Goal: Use online tool/utility: Utilize a website feature to perform a specific function

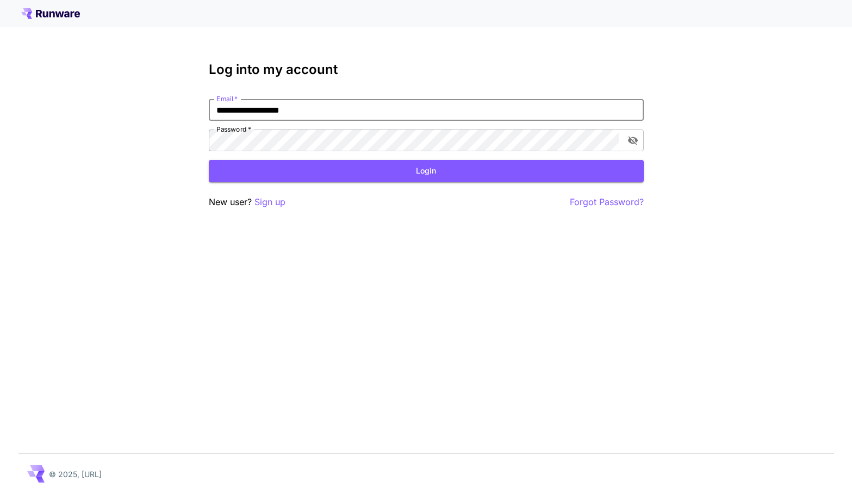
type input "**********"
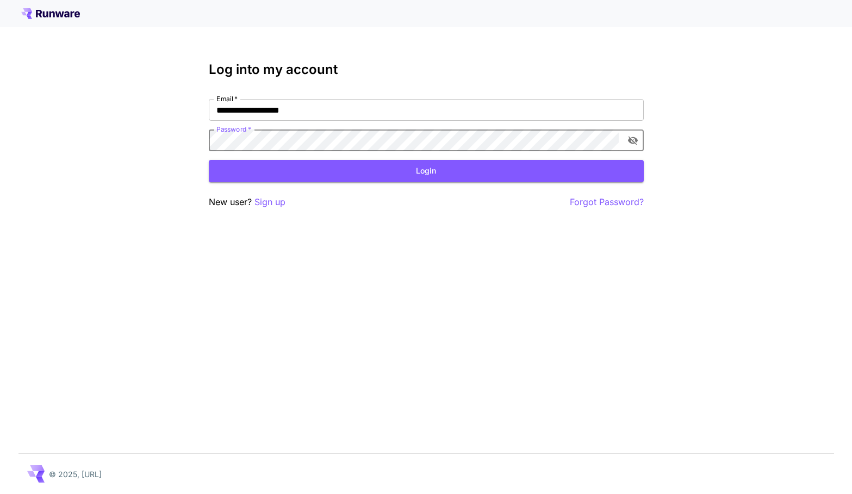
click at [426, 171] on button "Login" at bounding box center [426, 171] width 435 height 22
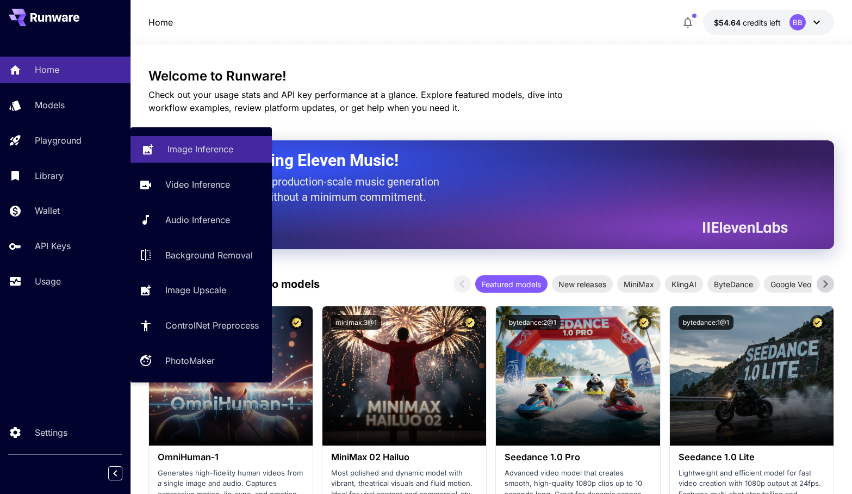
click at [187, 148] on p "Image Inference" at bounding box center [201, 148] width 66 height 13
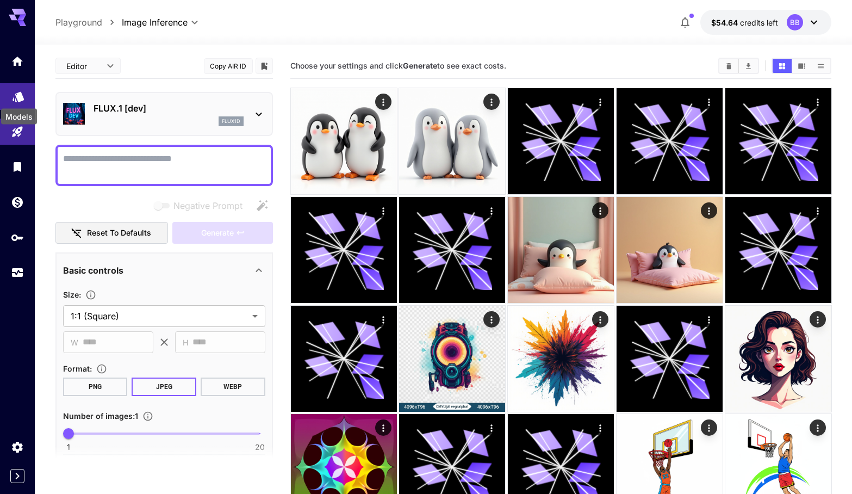
click at [17, 95] on icon "Models" at bounding box center [18, 95] width 11 height 10
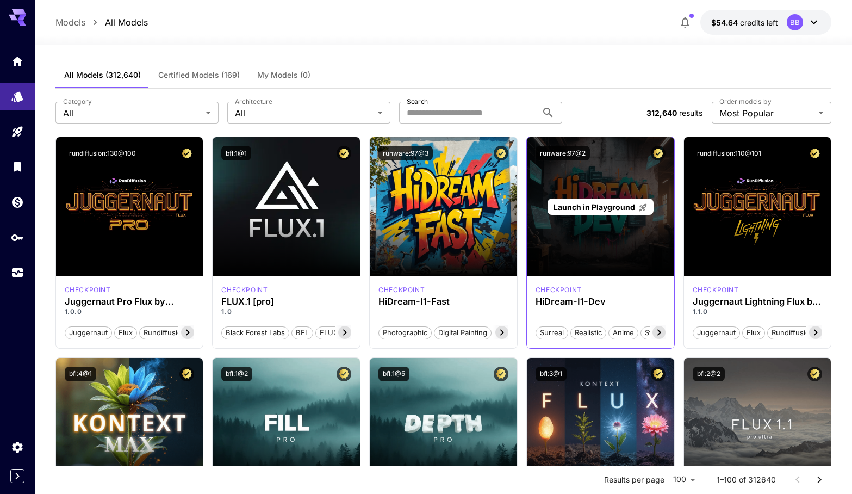
click at [603, 210] on span "Launch in Playground" at bounding box center [595, 206] width 82 height 9
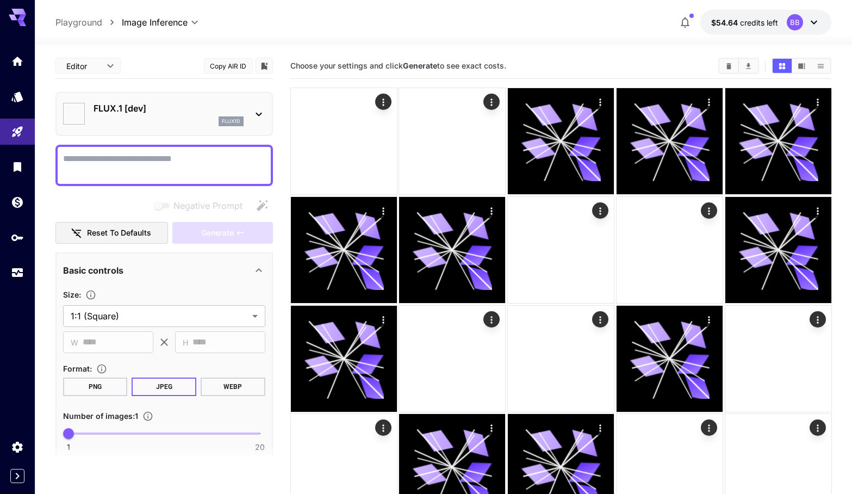
type input "******"
type input "***"
type input "*"
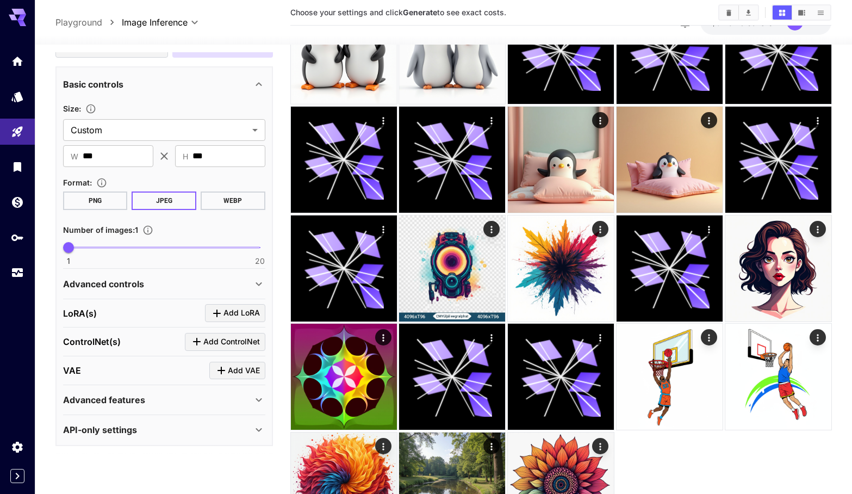
scroll to position [184, 0]
click at [202, 290] on div "Advanced controls" at bounding box center [164, 284] width 202 height 26
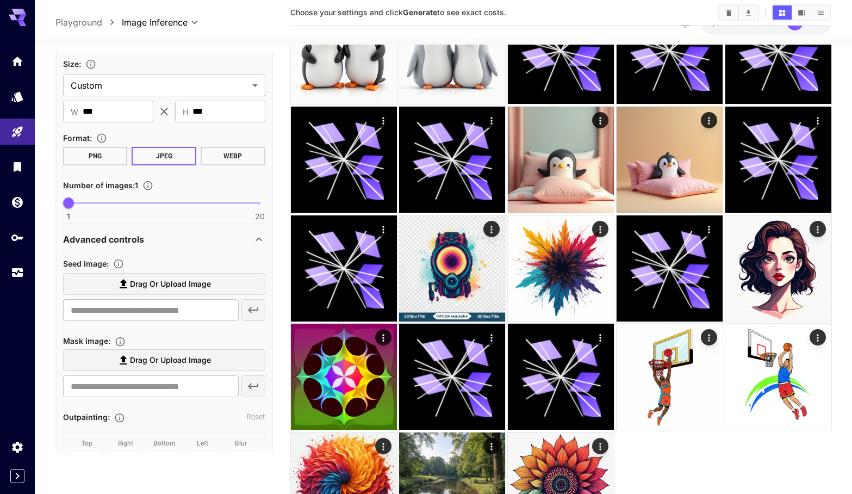
scroll to position [234, 0]
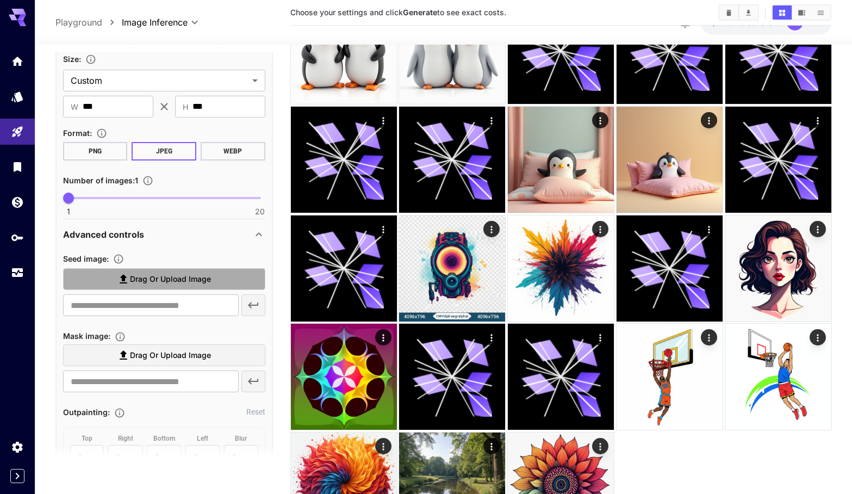
click at [197, 281] on span "Drag or upload image" at bounding box center [170, 279] width 81 height 14
click at [0, 0] on input "Drag or upload image" at bounding box center [0, 0] width 0 height 0
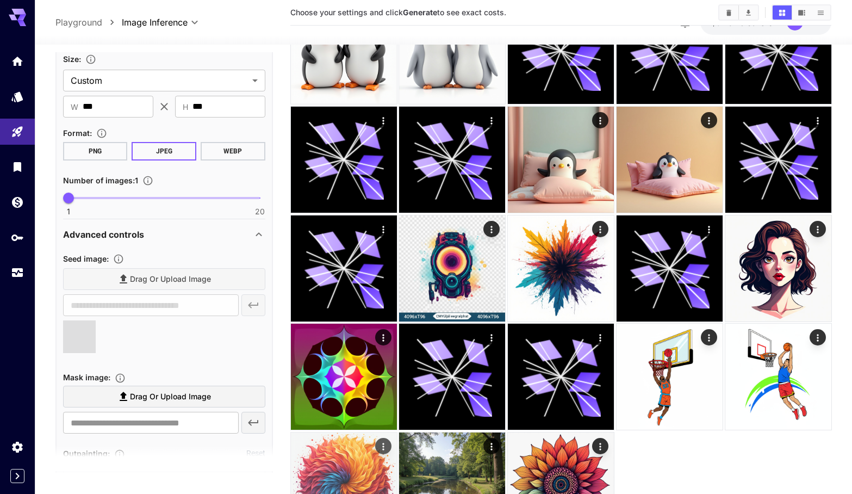
type input "**********"
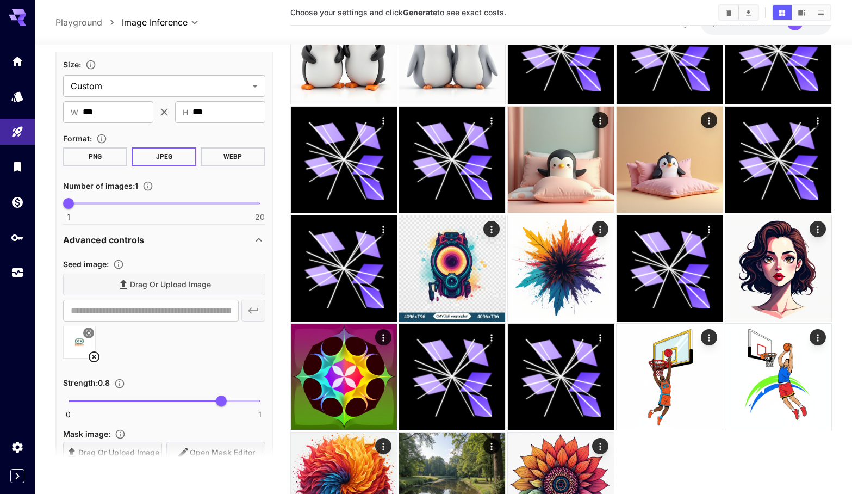
scroll to position [228, 0]
click at [123, 228] on div "Advanced controls" at bounding box center [164, 241] width 202 height 26
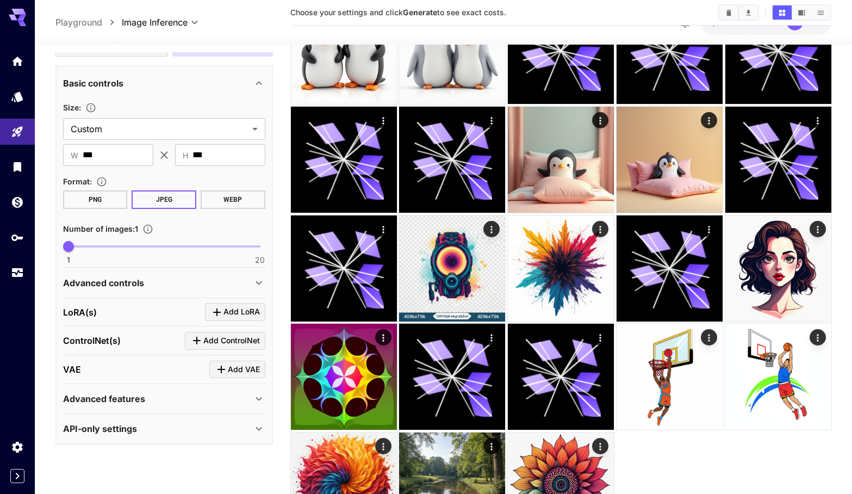
scroll to position [184, 0]
click at [126, 288] on p "Advanced controls" at bounding box center [103, 284] width 81 height 13
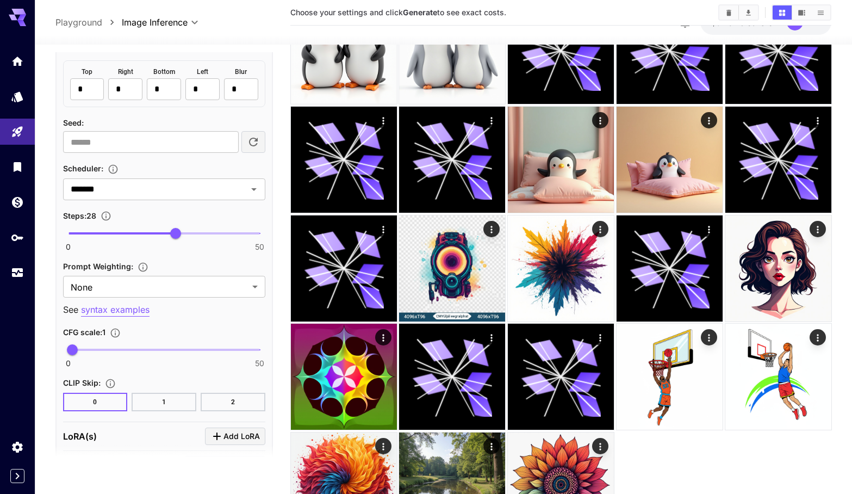
scroll to position [694, 0]
type input "**"
drag, startPoint x: 180, startPoint y: 229, endPoint x: 246, endPoint y: 235, distance: 66.6
click at [246, 235] on span "47" at bounding box center [248, 232] width 11 height 11
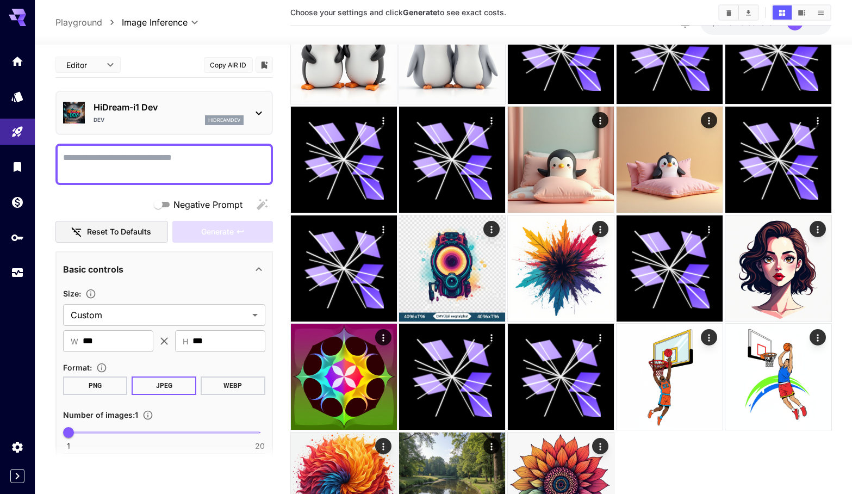
scroll to position [0, 0]
click at [140, 153] on textarea "Negative Prompt" at bounding box center [164, 164] width 202 height 26
paste textarea "**********"
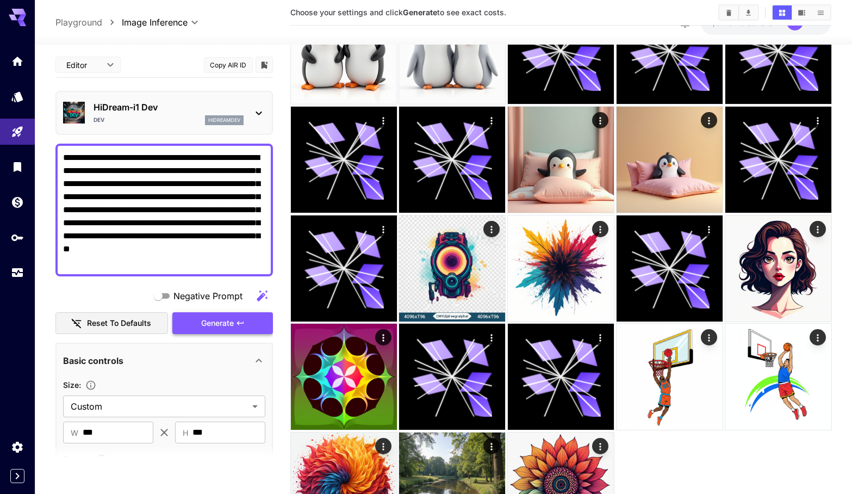
type textarea "**********"
click at [247, 325] on button "Generate" at bounding box center [222, 323] width 100 height 22
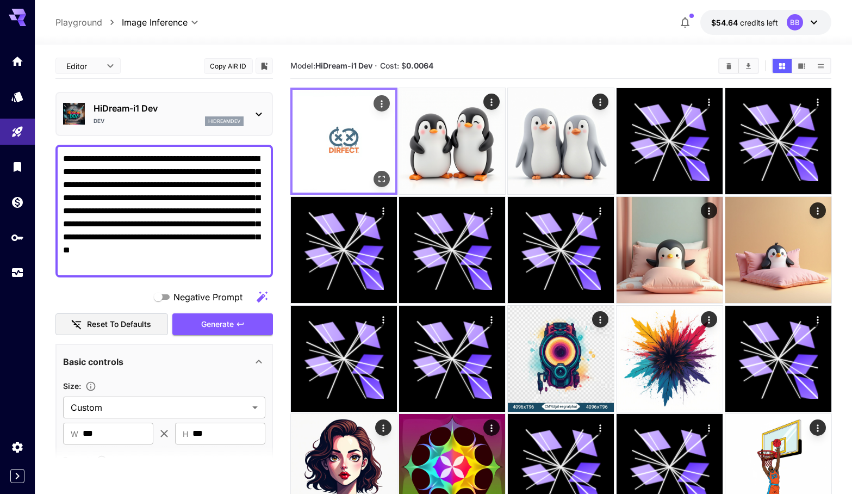
click at [376, 156] on img at bounding box center [344, 141] width 103 height 103
click at [343, 131] on img at bounding box center [344, 141] width 103 height 103
click at [383, 179] on icon "Open in fullscreen" at bounding box center [381, 178] width 11 height 11
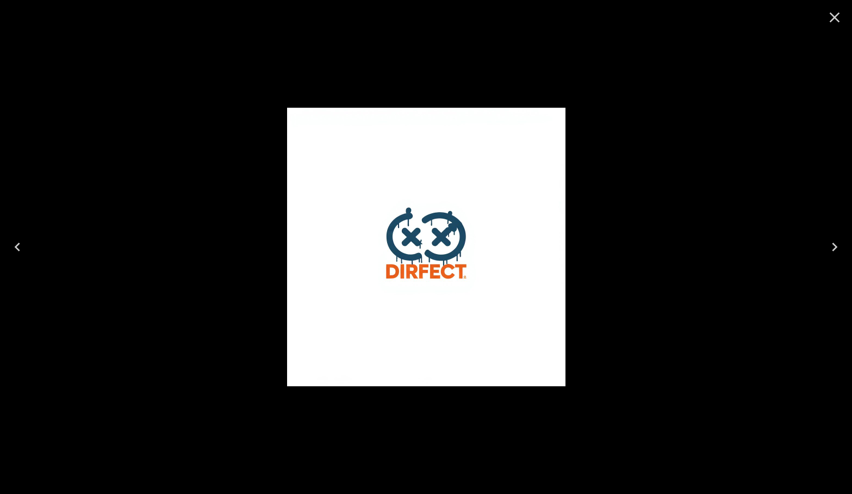
click at [842, 21] on icon "Close" at bounding box center [834, 17] width 17 height 17
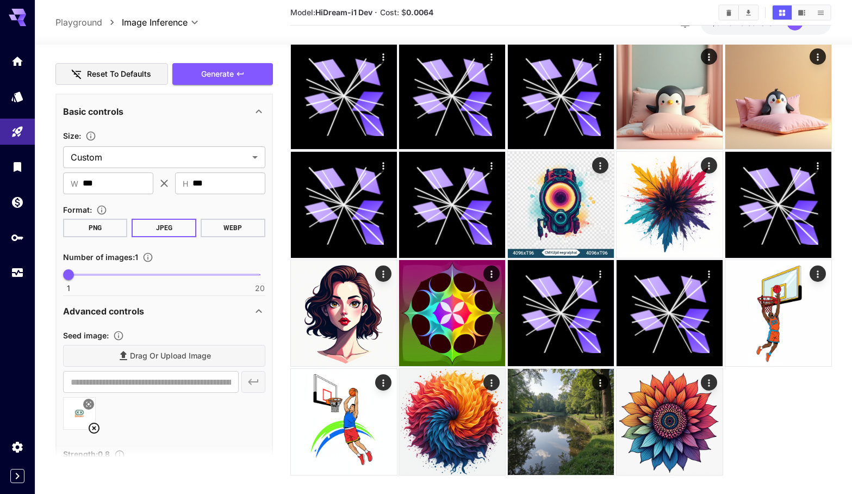
scroll to position [249, 0]
click at [111, 232] on button "PNG" at bounding box center [95, 228] width 65 height 18
click at [121, 190] on input "***" at bounding box center [118, 184] width 71 height 22
drag, startPoint x: 119, startPoint y: 187, endPoint x: 77, endPoint y: 187, distance: 41.9
click at [77, 187] on div "​ W *** ​" at bounding box center [108, 184] width 90 height 22
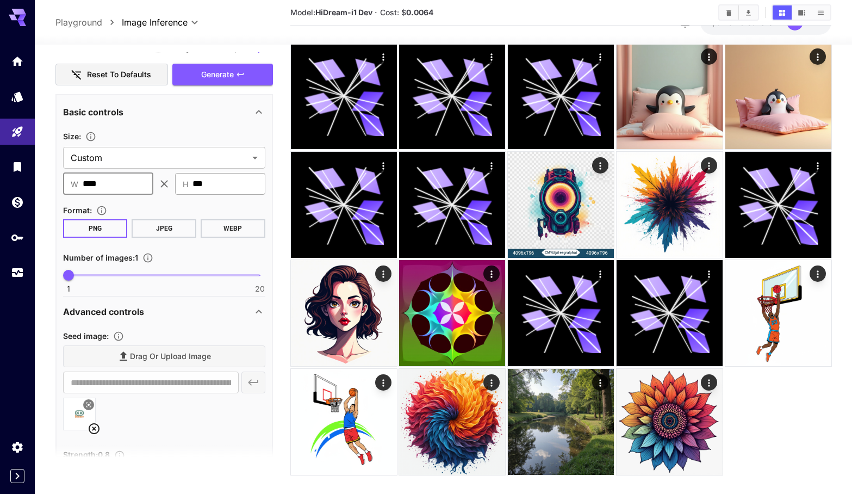
type input "****"
drag, startPoint x: 211, startPoint y: 181, endPoint x: 139, endPoint y: 188, distance: 72.1
click at [139, 188] on div "​ W **** ​ ​ H *** ​" at bounding box center [164, 184] width 202 height 22
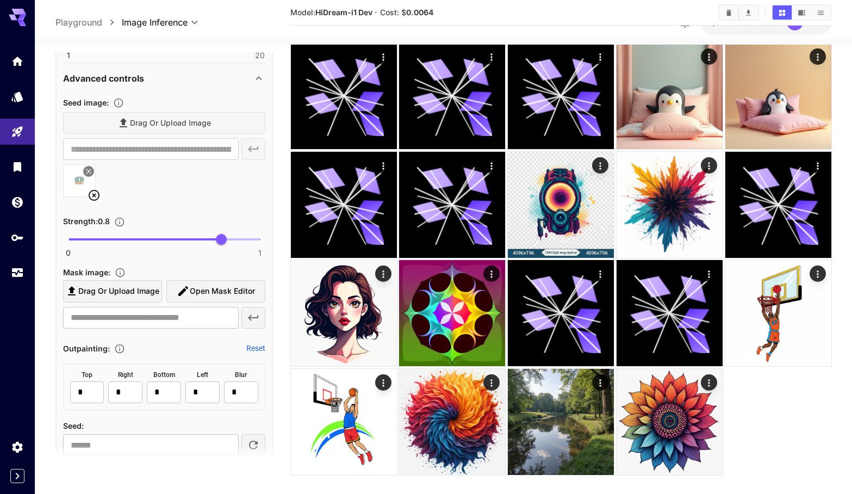
scroll to position [502, 0]
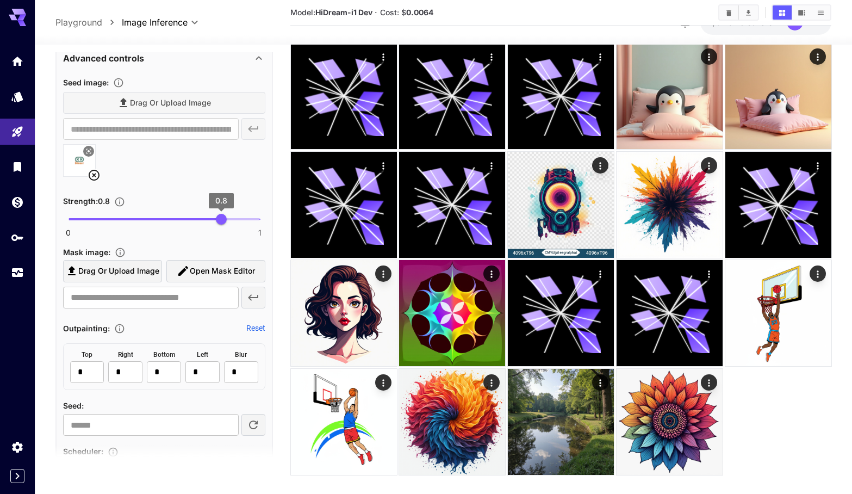
type input "****"
type input "***"
drag, startPoint x: 226, startPoint y: 220, endPoint x: 240, endPoint y: 219, distance: 14.7
click at [240, 219] on span "0.9" at bounding box center [240, 219] width 11 height 11
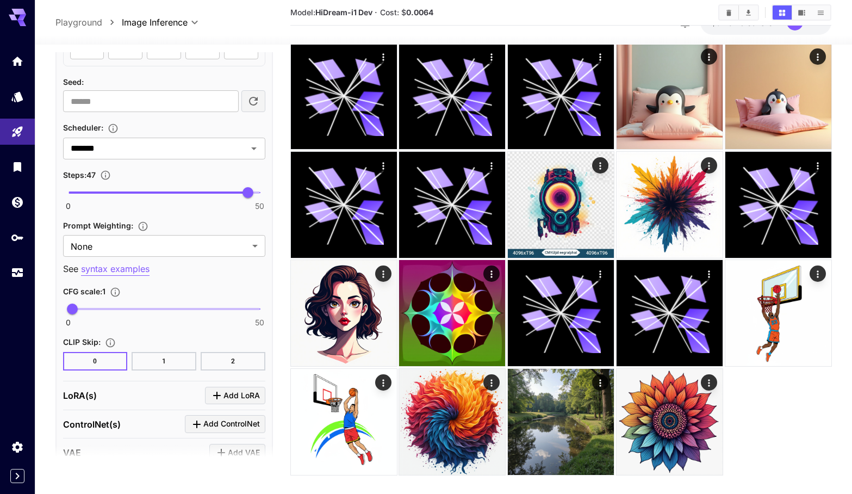
scroll to position [805, 0]
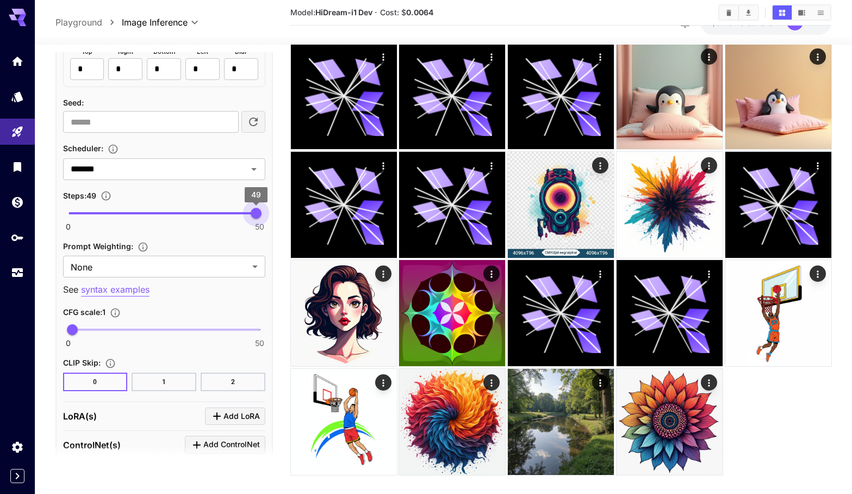
type input "**"
drag, startPoint x: 252, startPoint y: 216, endPoint x: 286, endPoint y: 216, distance: 33.7
click at [286, 216] on main "**********" at bounding box center [443, 191] width 777 height 585
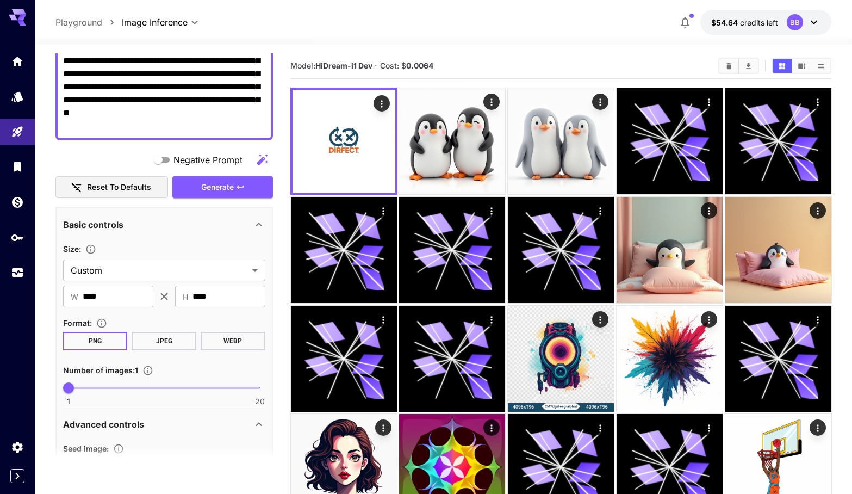
scroll to position [136, 0]
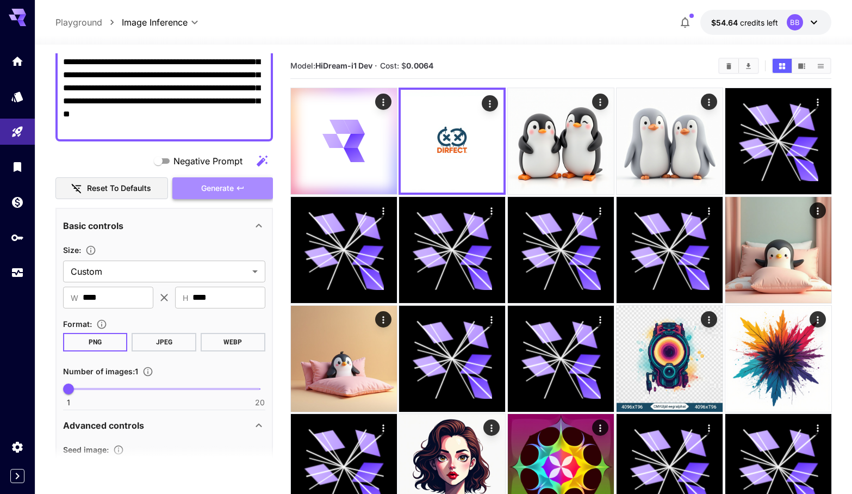
click at [234, 190] on span "Generate" at bounding box center [217, 189] width 33 height 14
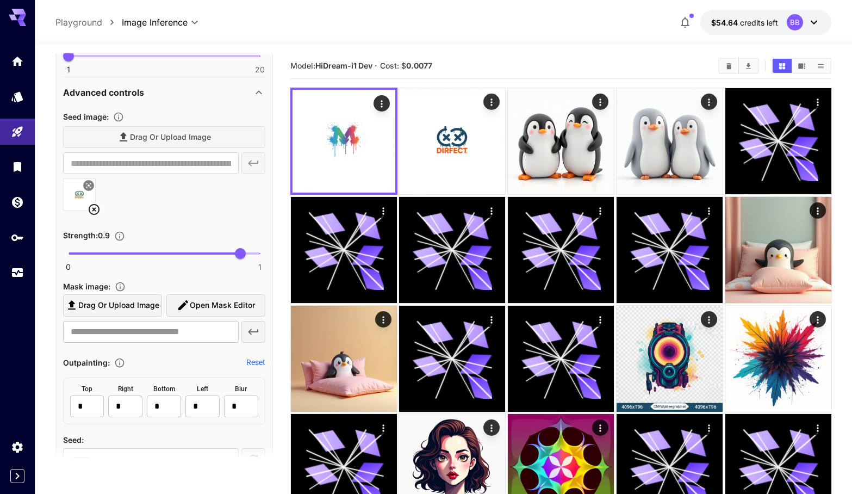
scroll to position [473, 0]
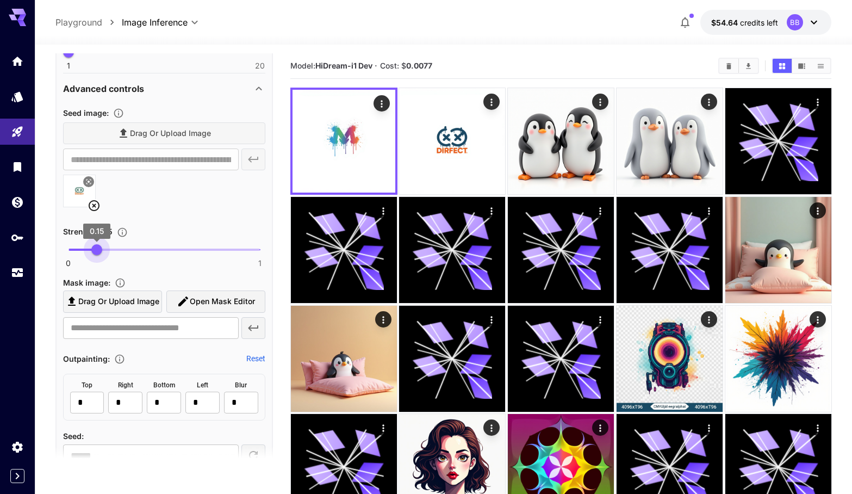
drag, startPoint x: 243, startPoint y: 246, endPoint x: 96, endPoint y: 248, distance: 146.9
click at [96, 248] on span "0.15" at bounding box center [96, 249] width 11 height 11
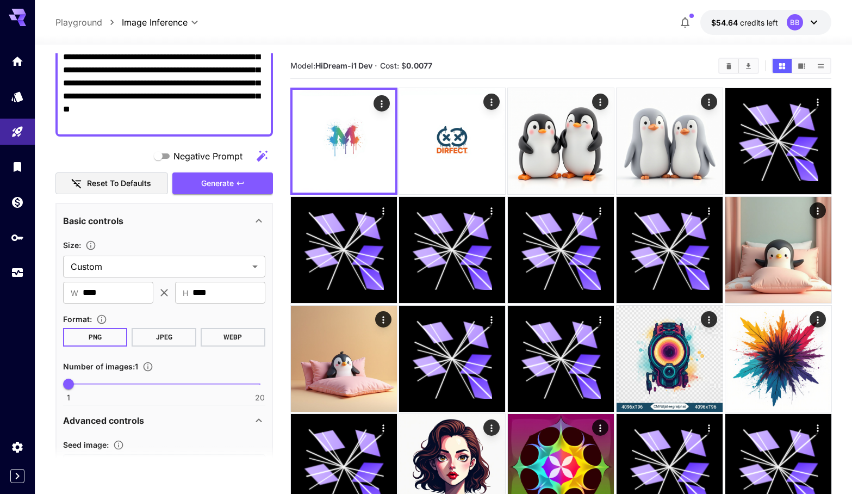
scroll to position [140, 0]
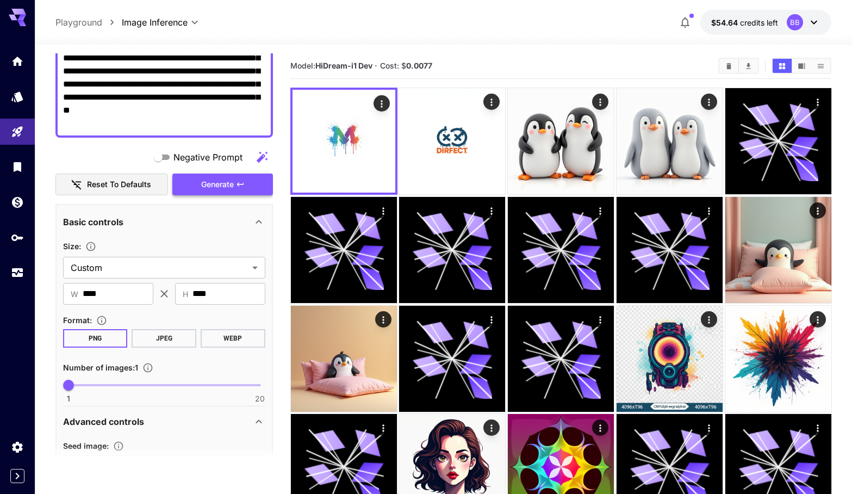
click at [223, 189] on span "Generate" at bounding box center [217, 185] width 33 height 14
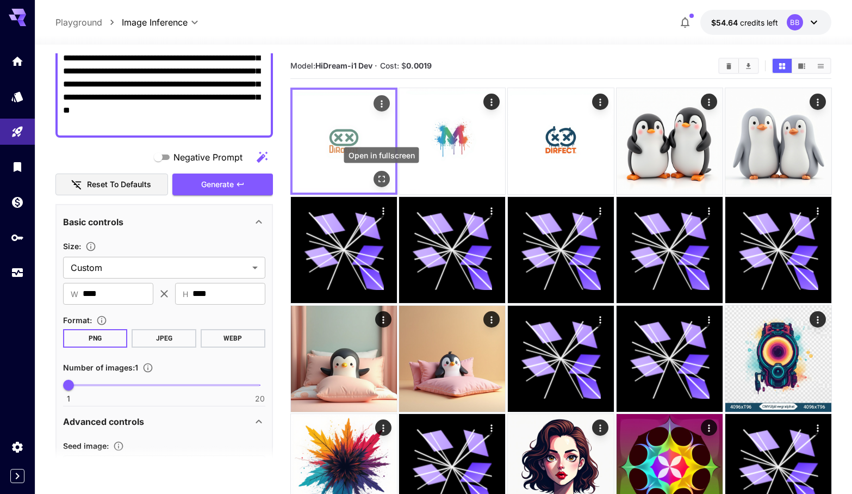
click at [383, 179] on icon "Open in fullscreen" at bounding box center [381, 178] width 11 height 11
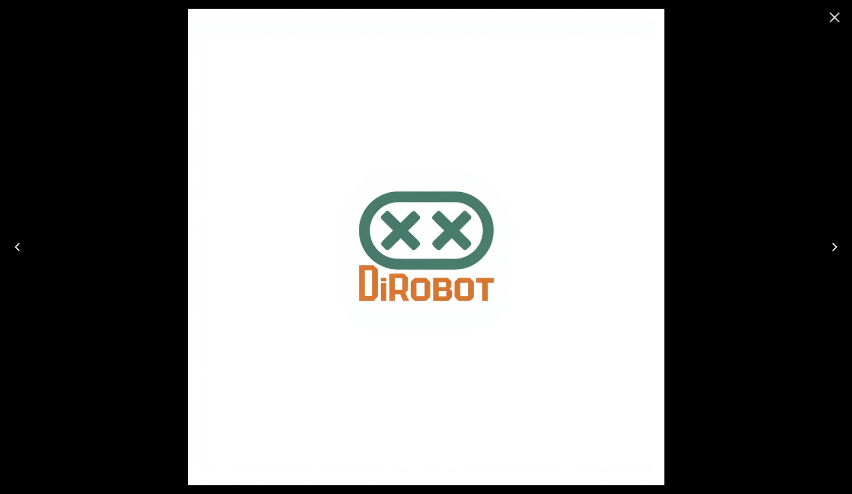
click at [667, 210] on div at bounding box center [426, 247] width 852 height 494
click at [829, 13] on icon "Close" at bounding box center [834, 17] width 17 height 17
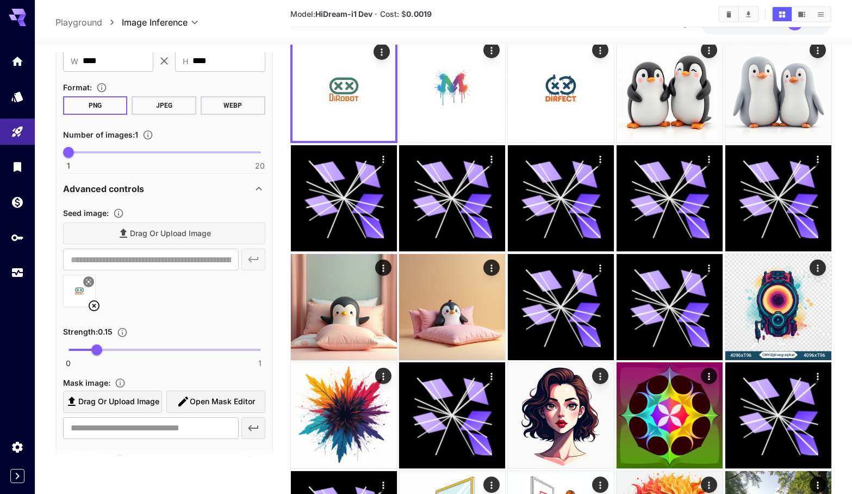
scroll to position [382, 0]
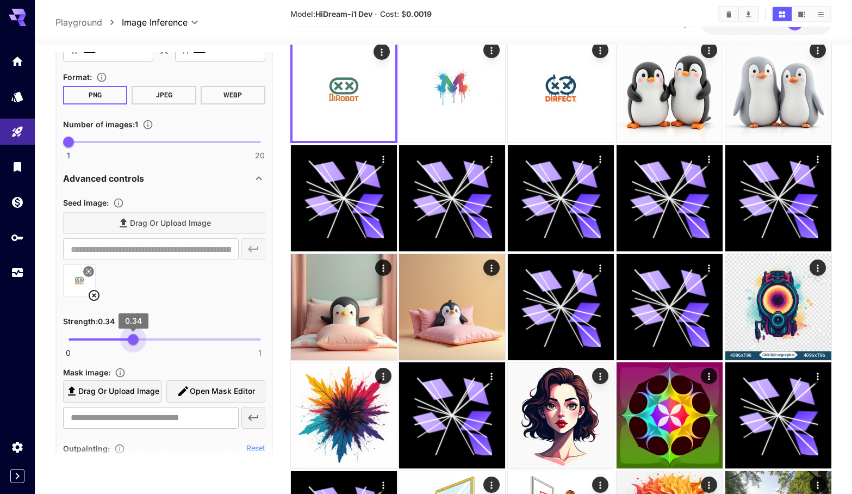
drag, startPoint x: 98, startPoint y: 338, endPoint x: 133, endPoint y: 338, distance: 35.3
click at [133, 338] on span "0.34" at bounding box center [133, 339] width 11 height 11
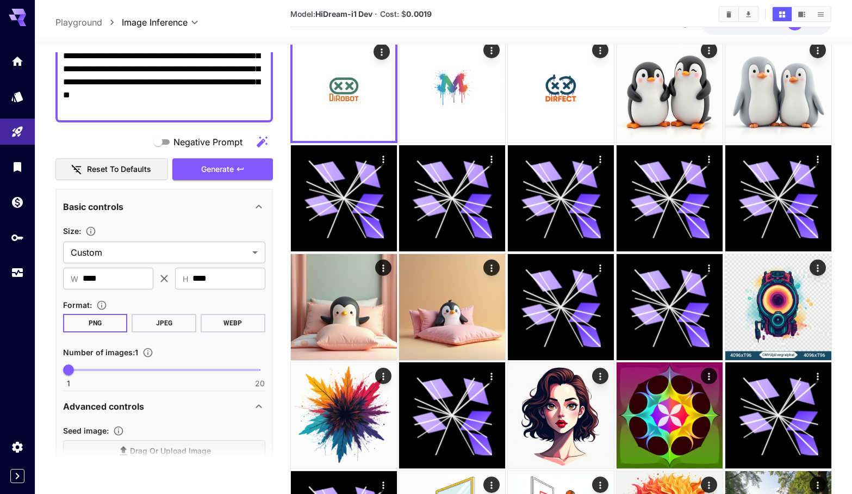
scroll to position [153, 0]
click at [248, 167] on button "Generate" at bounding box center [222, 170] width 100 height 22
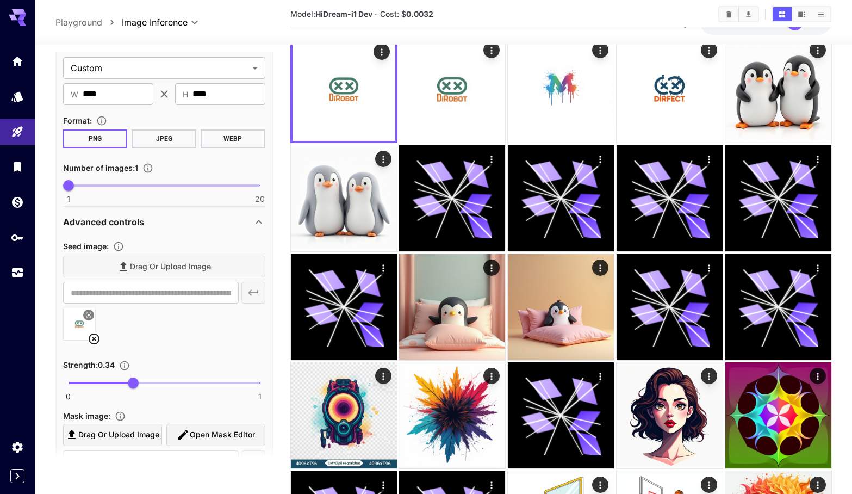
scroll to position [340, 0]
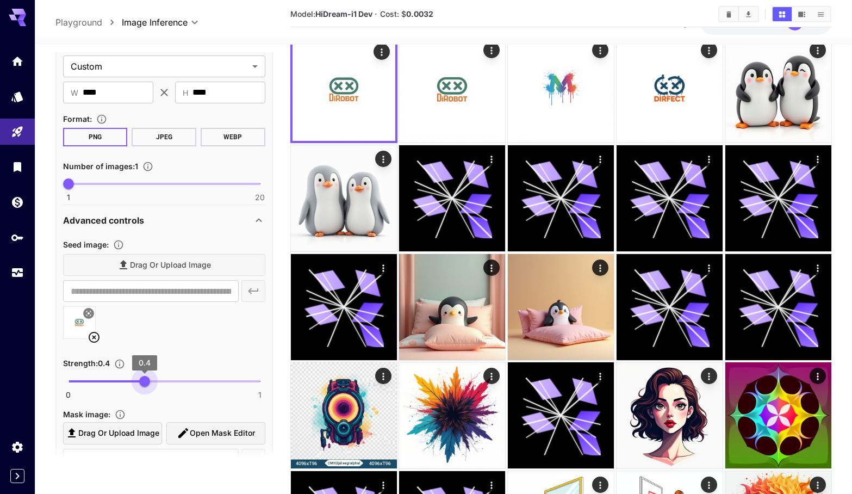
type input "****"
drag, startPoint x: 138, startPoint y: 381, endPoint x: 146, endPoint y: 380, distance: 8.7
click at [146, 380] on span "0.41" at bounding box center [146, 381] width 11 height 11
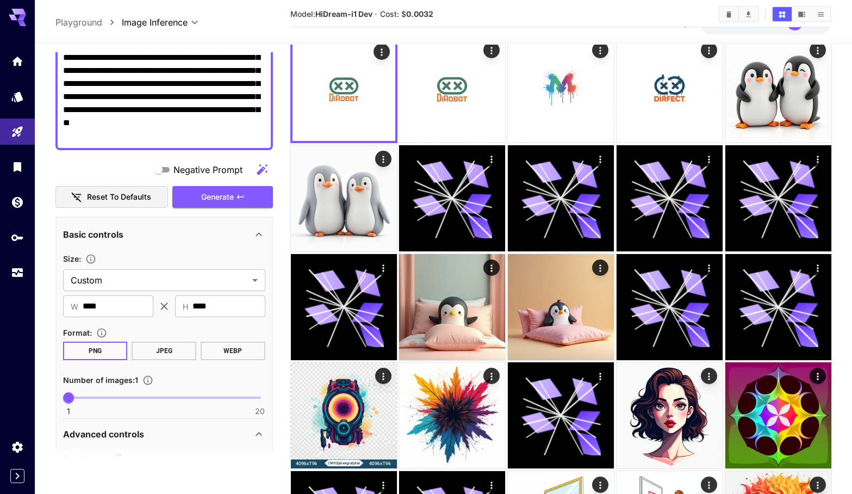
scroll to position [124, 0]
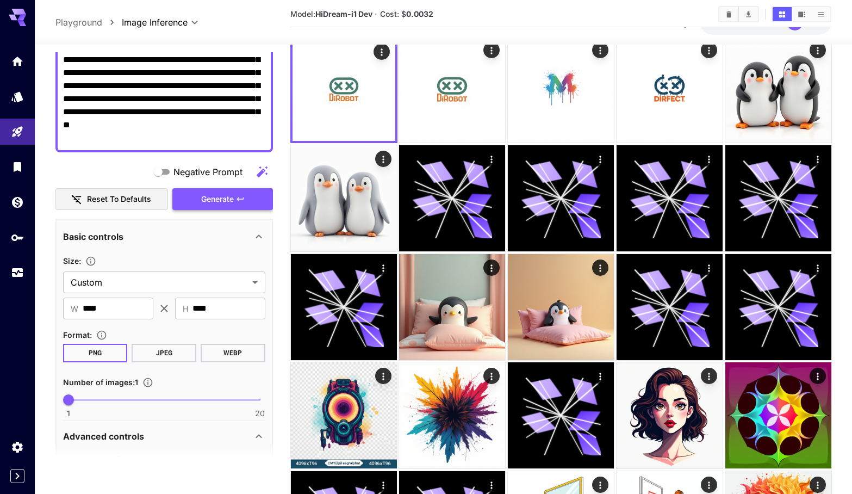
click at [228, 195] on span "Generate" at bounding box center [217, 200] width 33 height 14
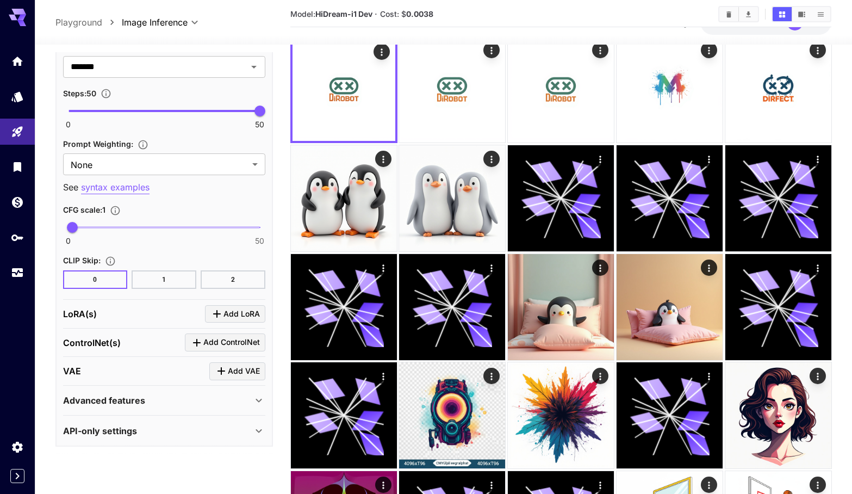
scroll to position [907, 0]
click at [171, 391] on div "Advanced features" at bounding box center [164, 401] width 202 height 26
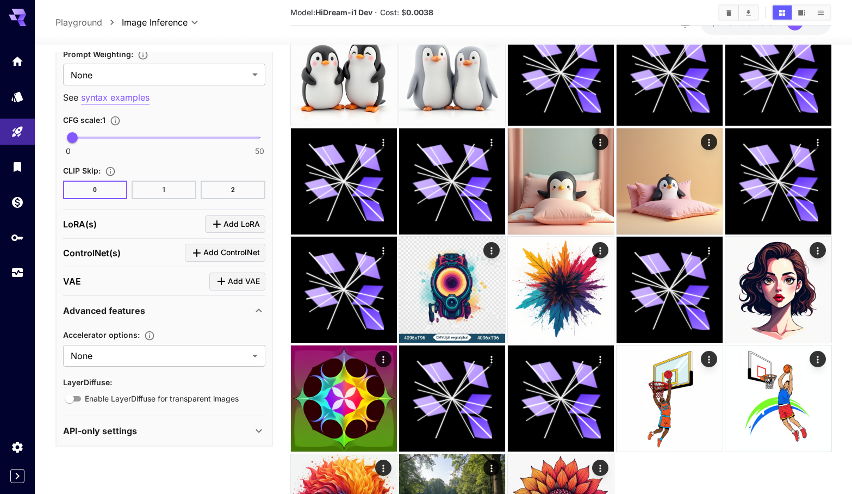
scroll to position [178, 0]
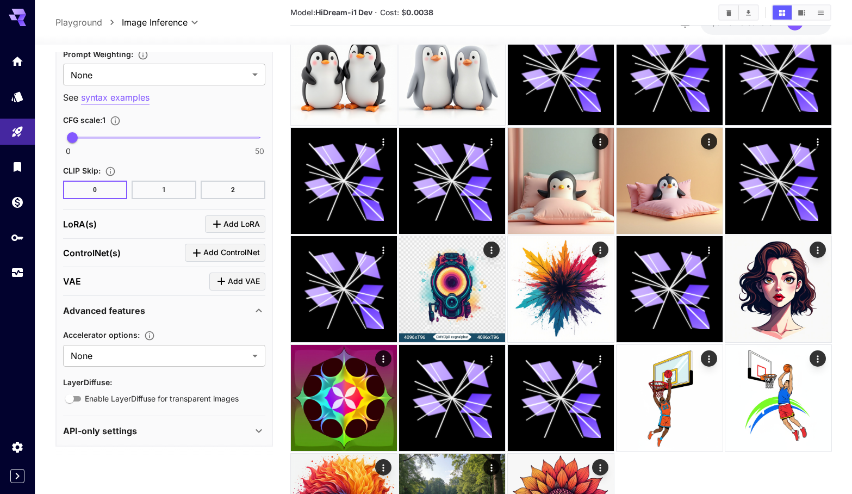
click at [194, 430] on div "API-only settings" at bounding box center [157, 430] width 189 height 13
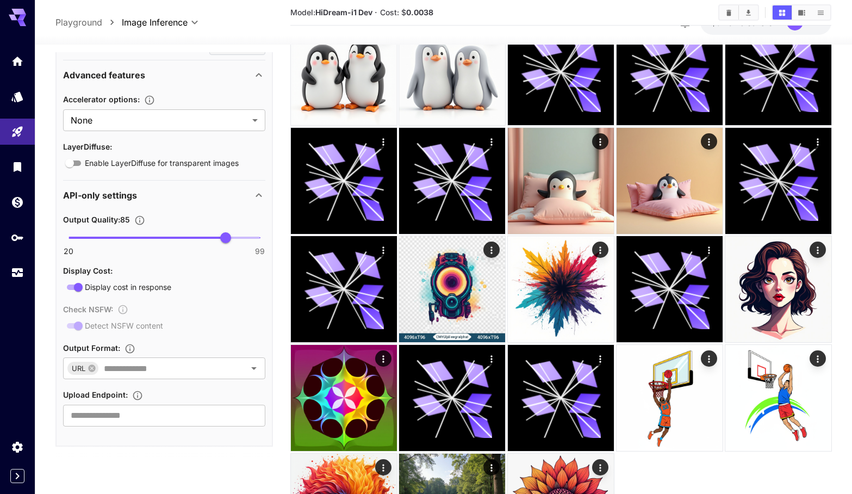
scroll to position [1232, 0]
type input "**"
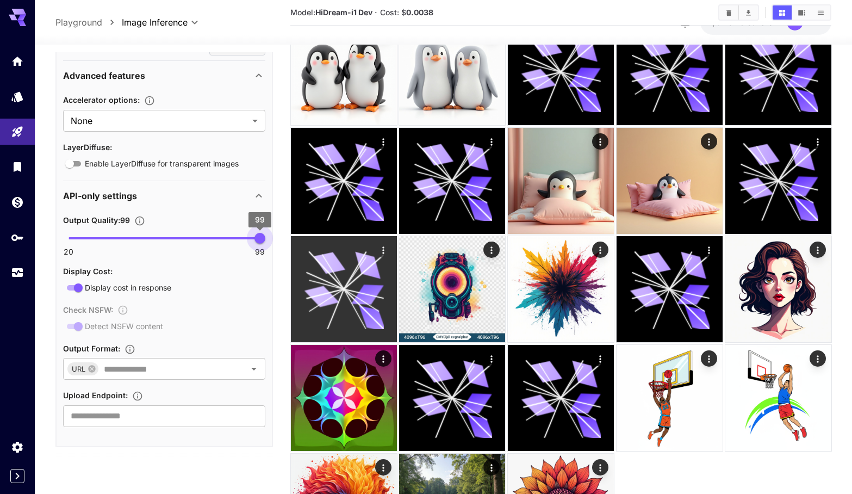
drag, startPoint x: 222, startPoint y: 238, endPoint x: 306, endPoint y: 238, distance: 83.2
click at [306, 238] on main "**********" at bounding box center [443, 221] width 777 height 693
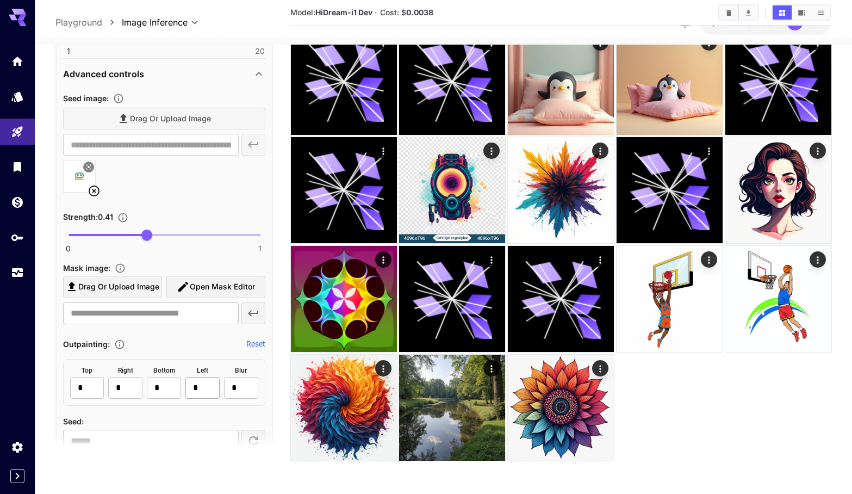
scroll to position [475, 0]
type input "****"
click at [155, 232] on span "0.45" at bounding box center [154, 235] width 11 height 11
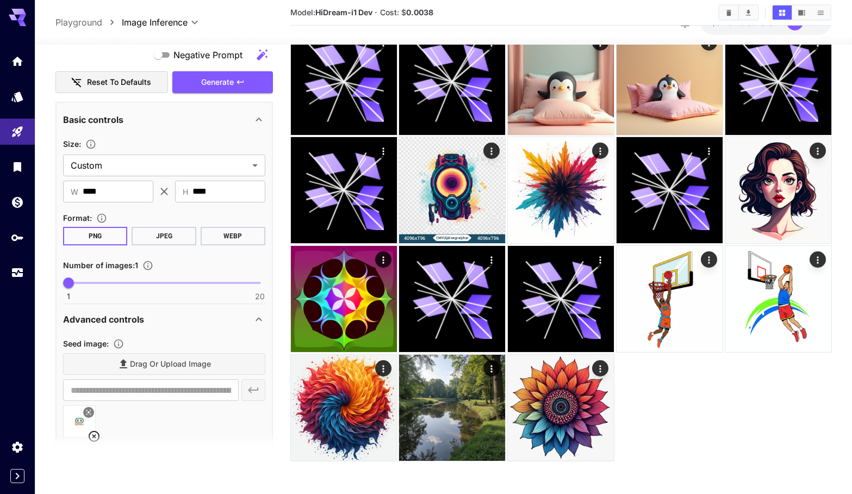
scroll to position [229, 0]
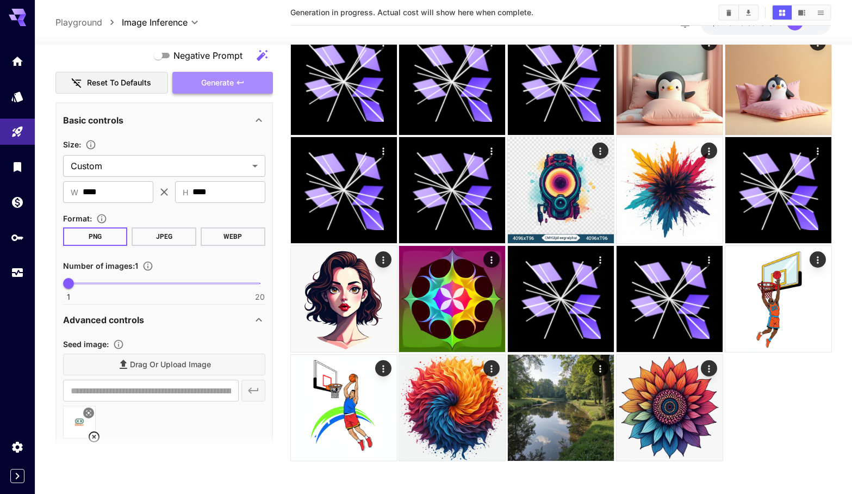
click at [225, 82] on span "Generate" at bounding box center [217, 83] width 33 height 14
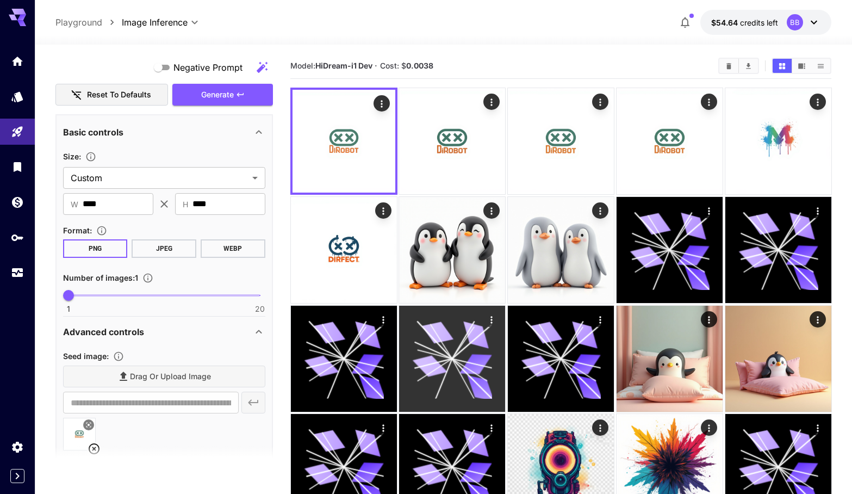
scroll to position [0, 0]
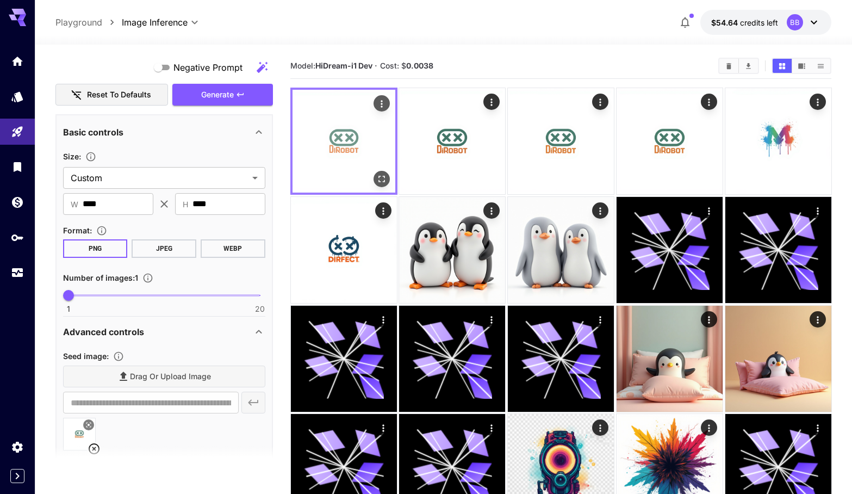
click at [383, 178] on icon "Open in fullscreen" at bounding box center [381, 178] width 11 height 11
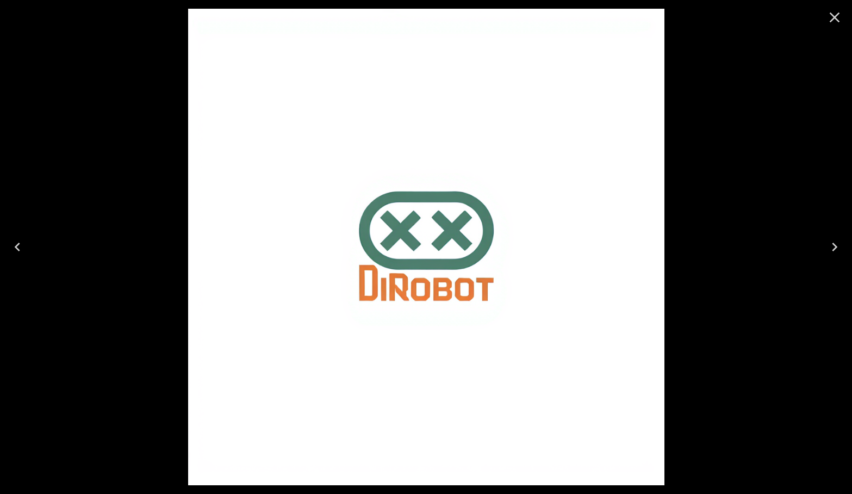
scroll to position [229, 0]
click at [835, 22] on icon "Close" at bounding box center [834, 17] width 17 height 17
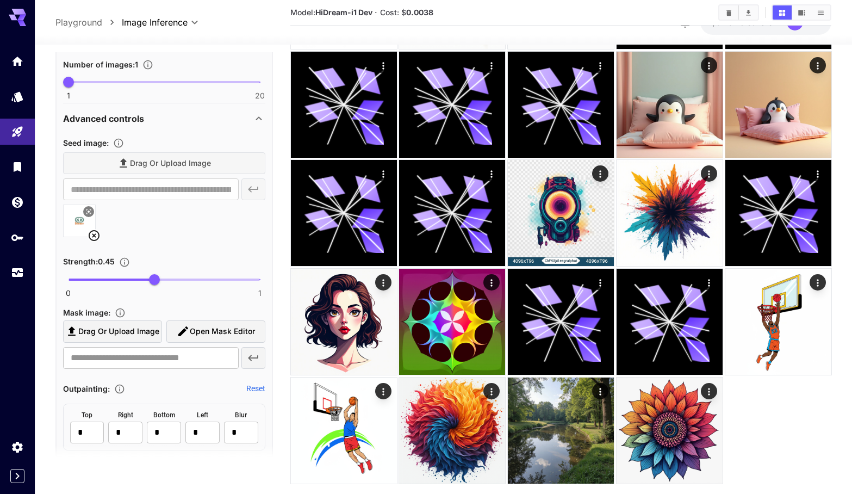
scroll to position [456, 0]
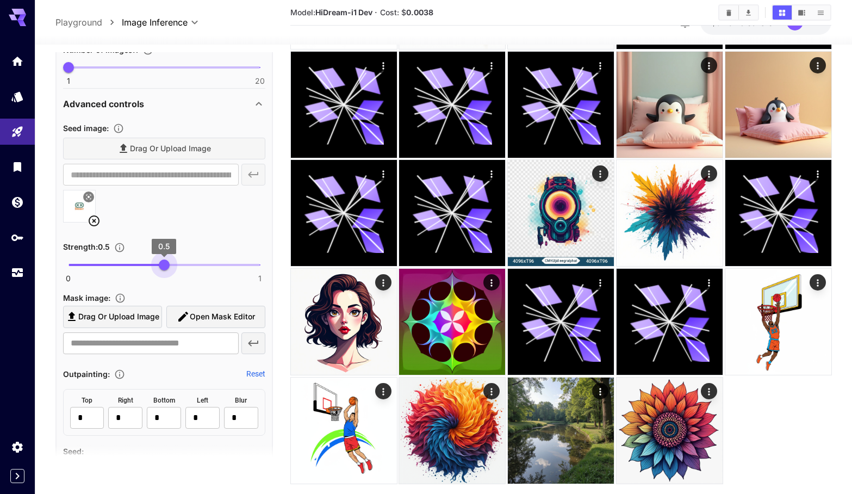
drag, startPoint x: 155, startPoint y: 265, endPoint x: 164, endPoint y: 265, distance: 9.3
click at [164, 265] on span "0.5" at bounding box center [164, 264] width 11 height 11
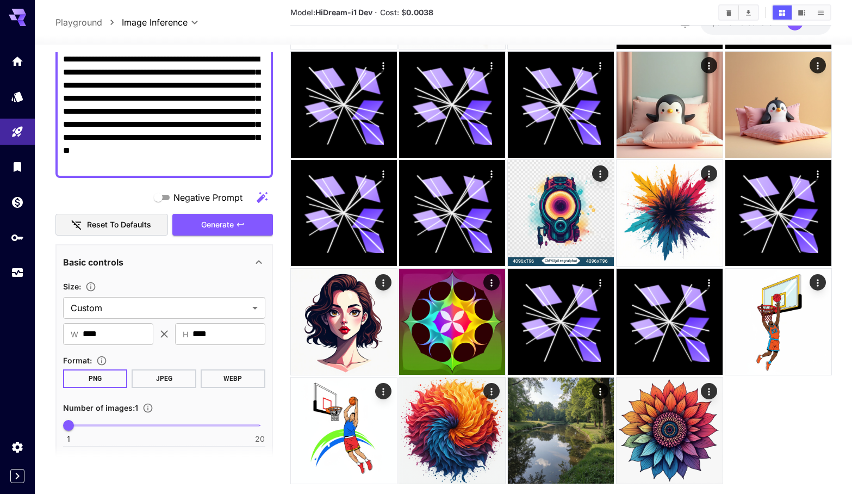
scroll to position [90, 0]
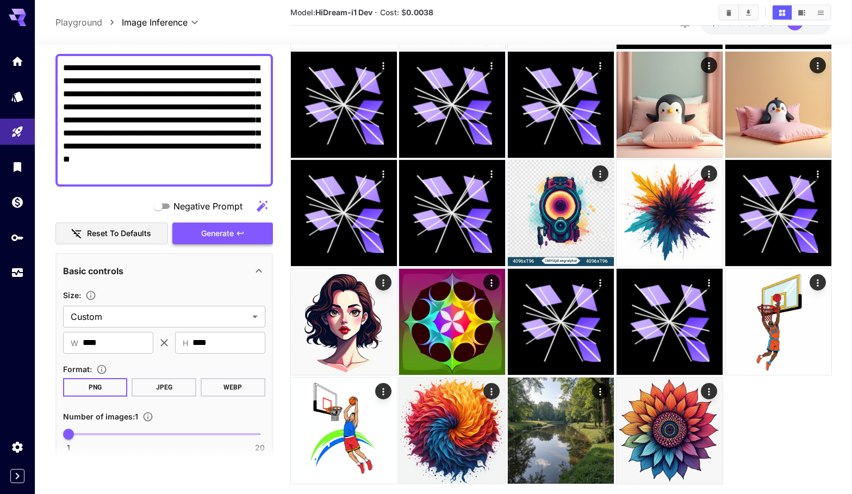
click at [224, 230] on span "Generate" at bounding box center [217, 234] width 33 height 14
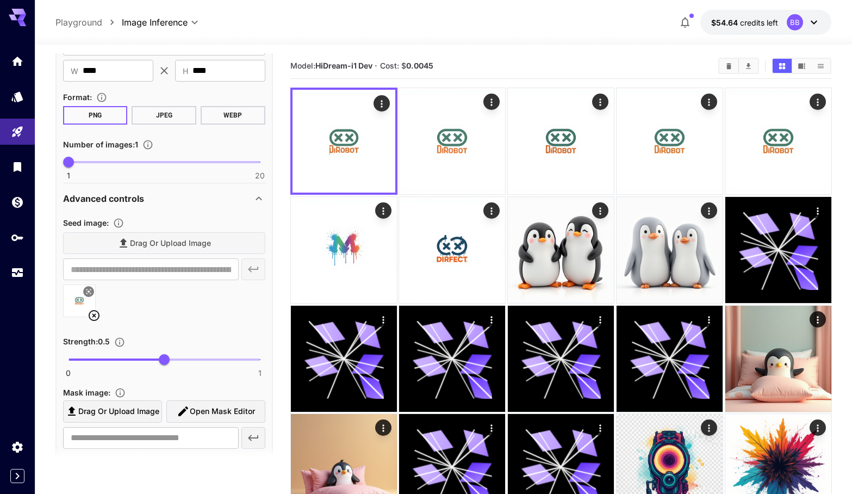
scroll to position [375, 0]
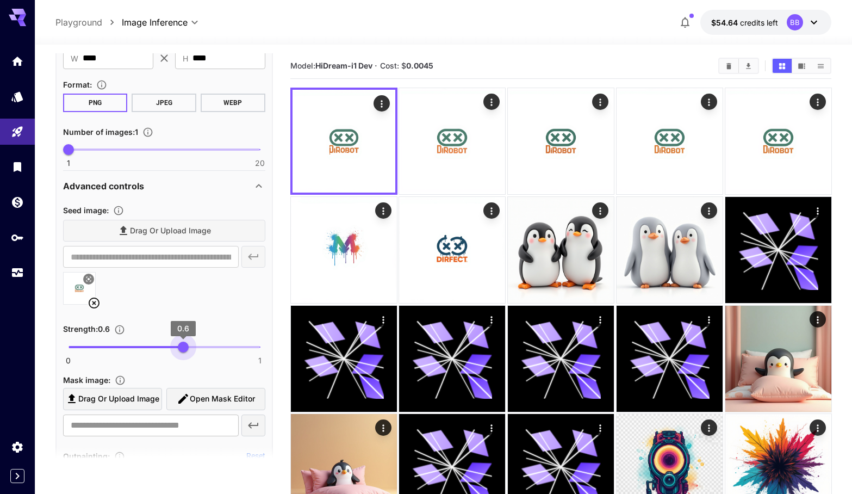
drag, startPoint x: 172, startPoint y: 346, endPoint x: 183, endPoint y: 345, distance: 10.9
click at [183, 345] on span "0.6" at bounding box center [183, 347] width 11 height 11
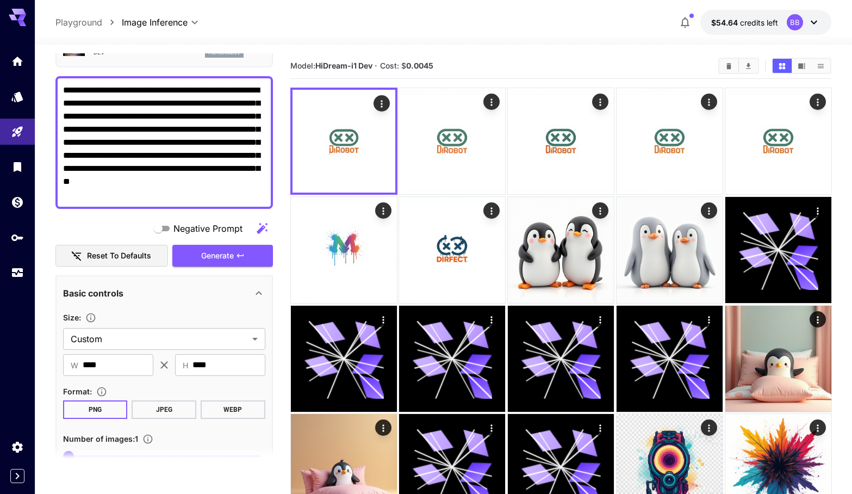
scroll to position [10, 0]
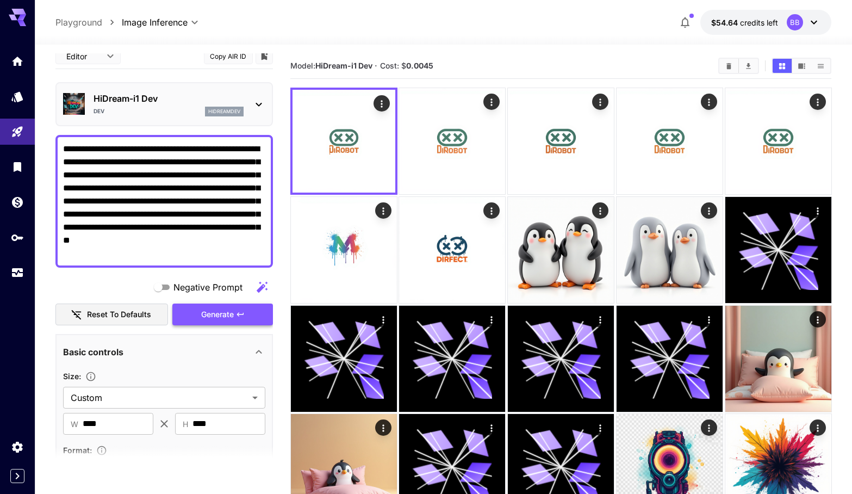
click at [233, 308] on span "Generate" at bounding box center [217, 315] width 33 height 14
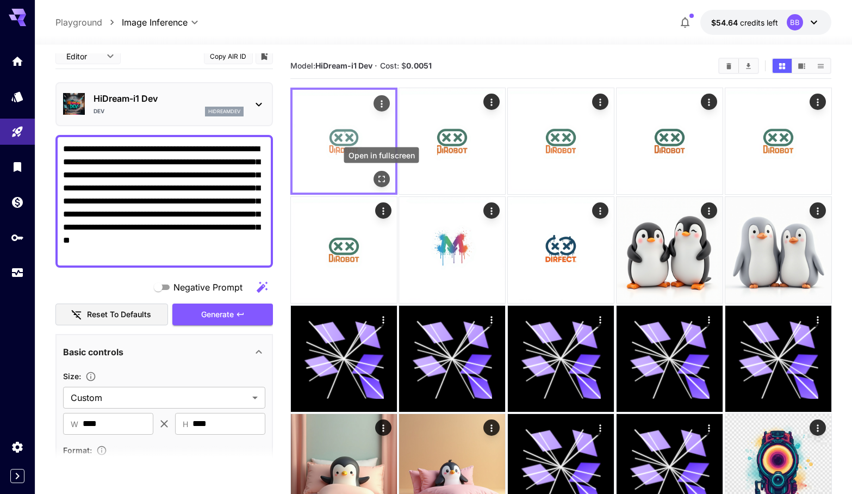
click at [383, 182] on icon "Open in fullscreen" at bounding box center [381, 178] width 11 height 11
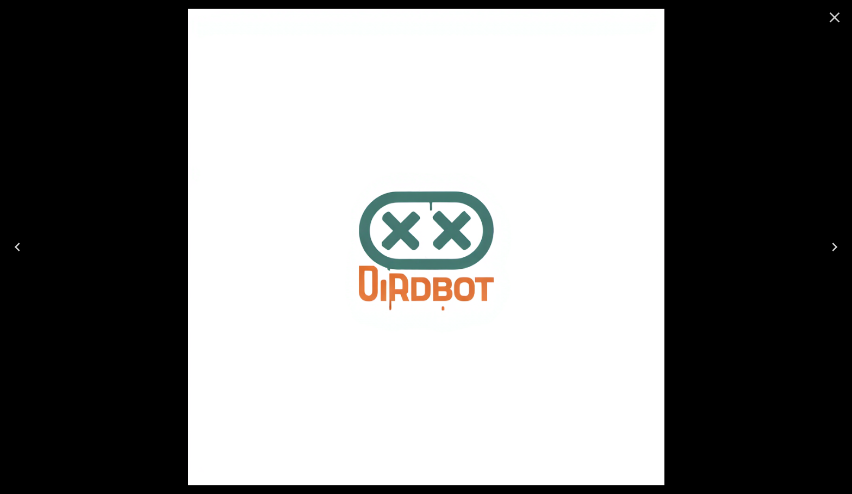
click at [834, 22] on icon "Close" at bounding box center [834, 17] width 17 height 17
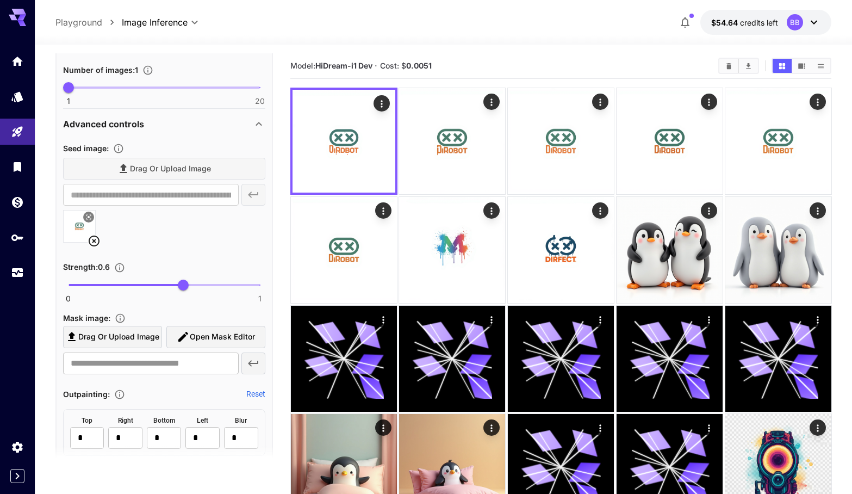
scroll to position [455, 0]
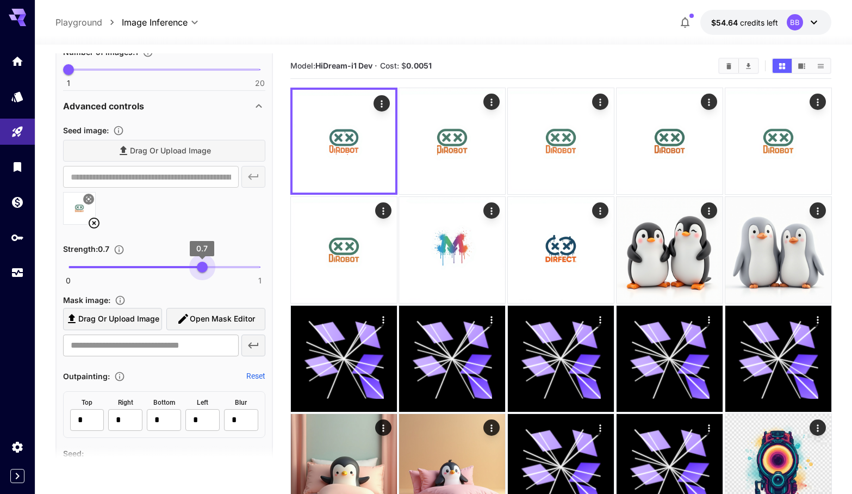
type input "****"
drag, startPoint x: 187, startPoint y: 272, endPoint x: 203, endPoint y: 271, distance: 16.4
click at [203, 271] on span "0.7" at bounding box center [202, 267] width 11 height 11
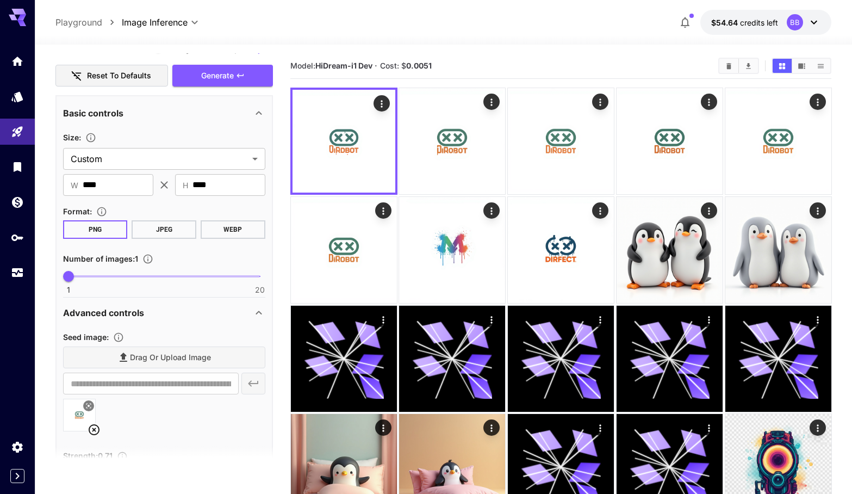
scroll to position [241, 0]
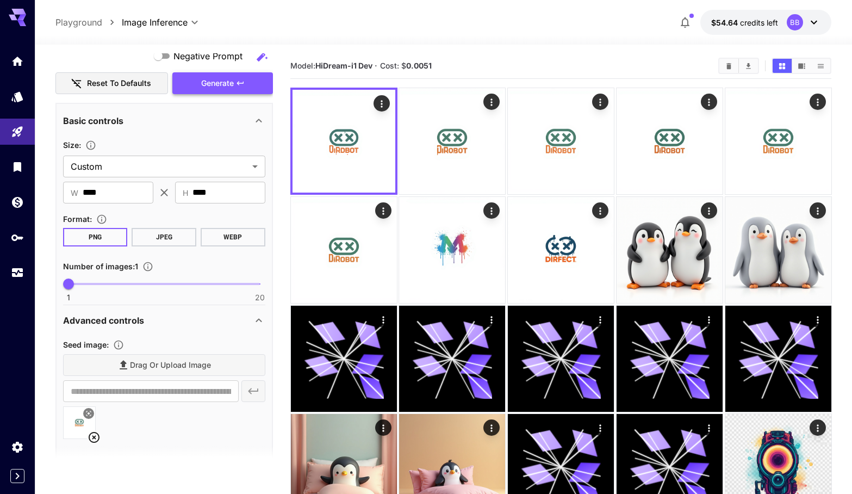
click at [250, 75] on button "Generate" at bounding box center [222, 83] width 100 height 22
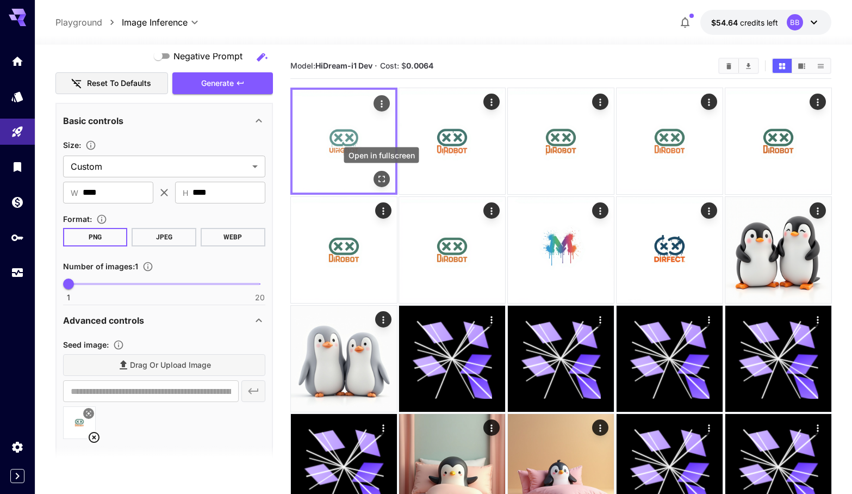
click at [385, 181] on icon "Open in fullscreen" at bounding box center [381, 178] width 11 height 11
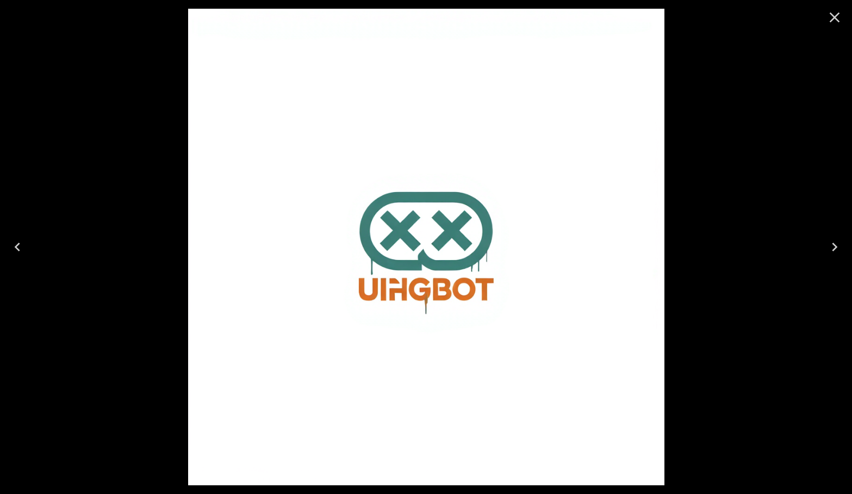
click at [835, 17] on icon "Close" at bounding box center [835, 18] width 10 height 10
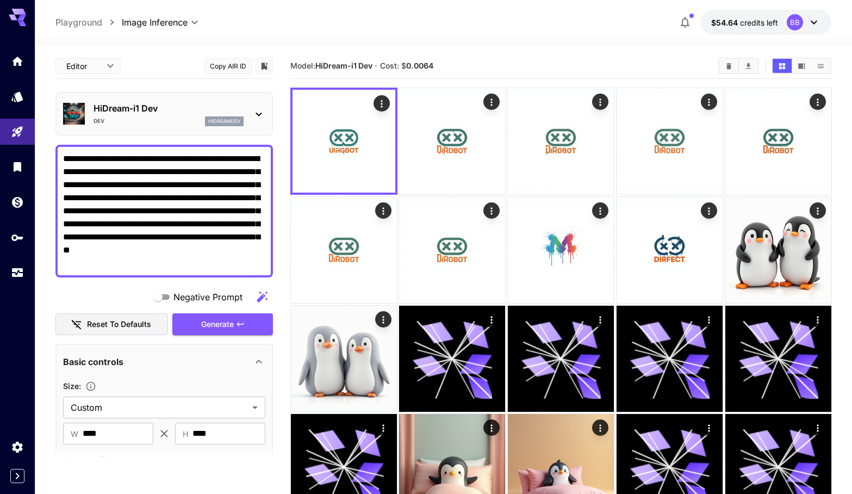
scroll to position [0, 0]
drag, startPoint x: 93, startPoint y: 223, endPoint x: 185, endPoint y: 265, distance: 101.0
click at [185, 265] on textarea "**********" at bounding box center [164, 210] width 202 height 117
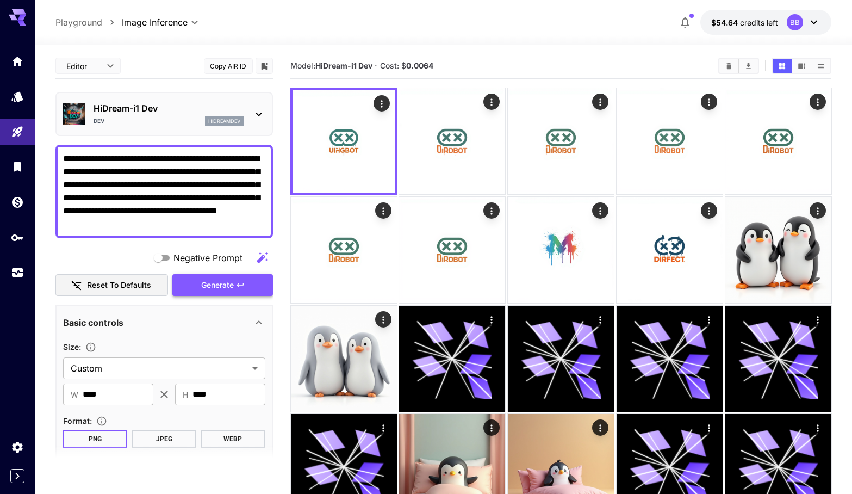
type textarea "**********"
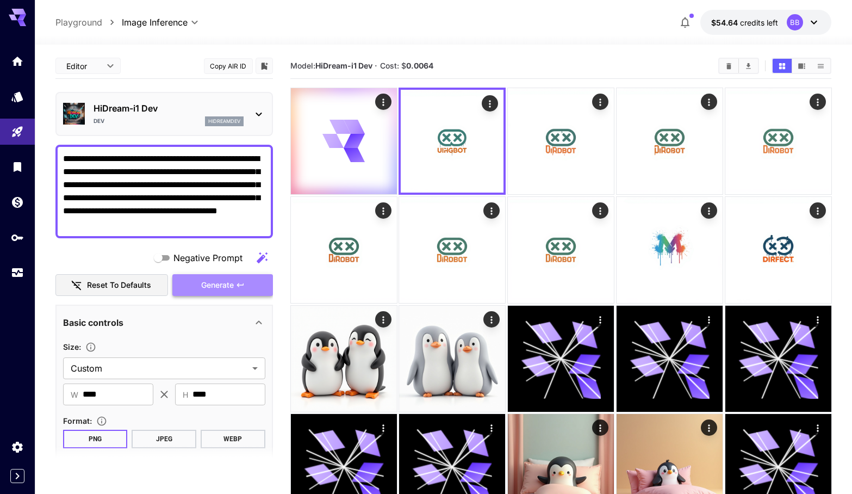
click at [257, 282] on button "Generate" at bounding box center [222, 285] width 100 height 22
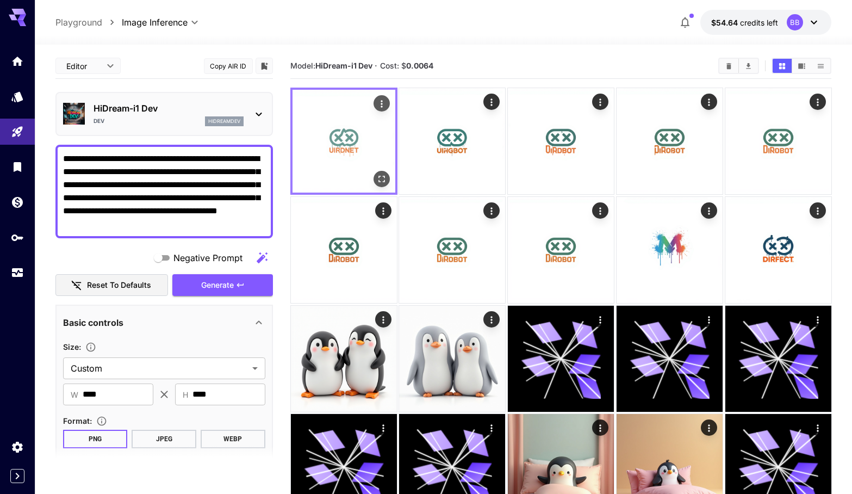
click at [337, 154] on img at bounding box center [344, 141] width 103 height 103
click at [386, 181] on icon "Open in fullscreen" at bounding box center [381, 178] width 11 height 11
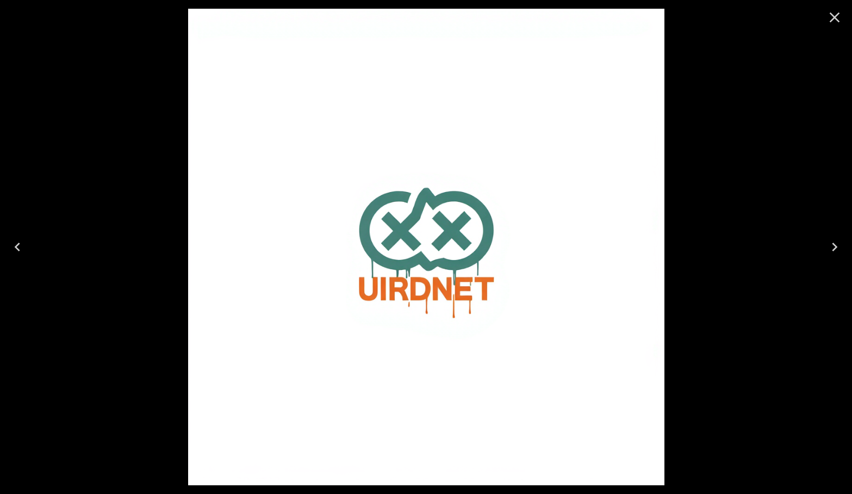
click at [691, 188] on div at bounding box center [426, 247] width 852 height 494
click at [833, 17] on icon "Close" at bounding box center [834, 17] width 17 height 17
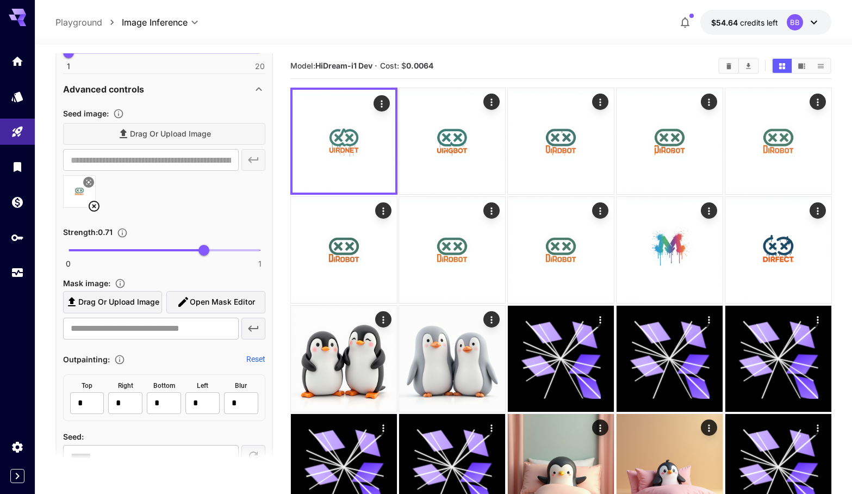
scroll to position [440, 0]
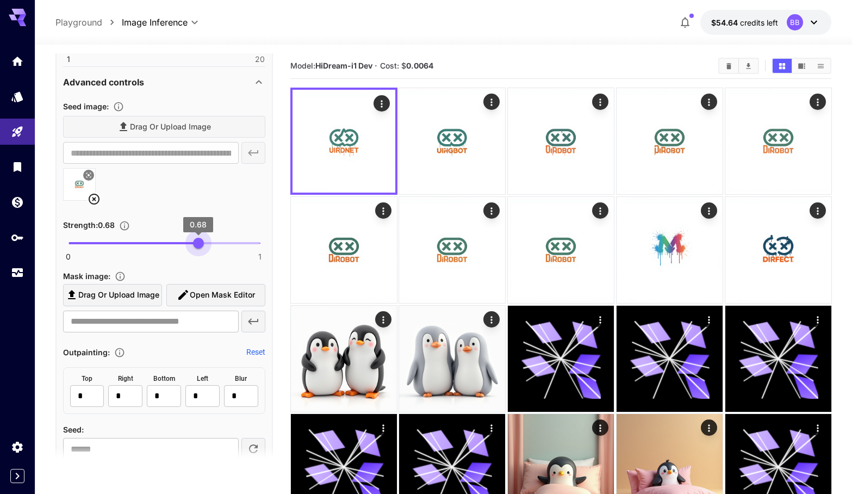
type input "****"
drag, startPoint x: 204, startPoint y: 240, endPoint x: 197, endPoint y: 242, distance: 7.3
click at [197, 242] on span "0.67" at bounding box center [196, 243] width 11 height 11
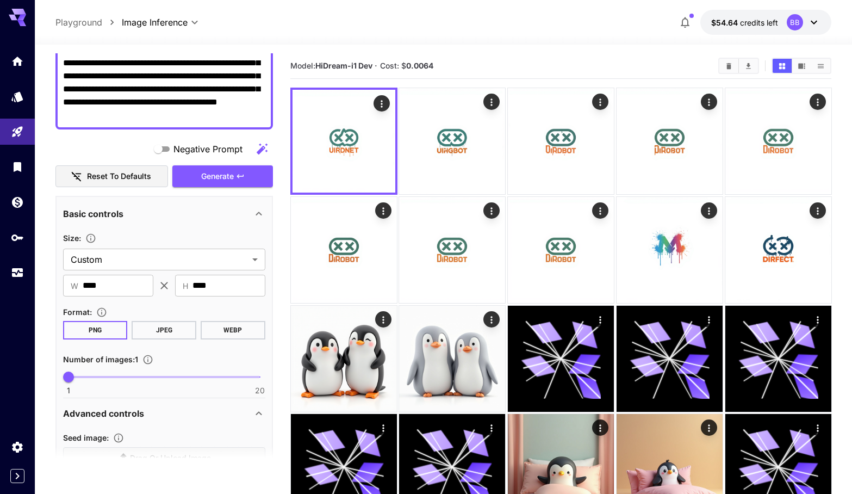
scroll to position [107, 0]
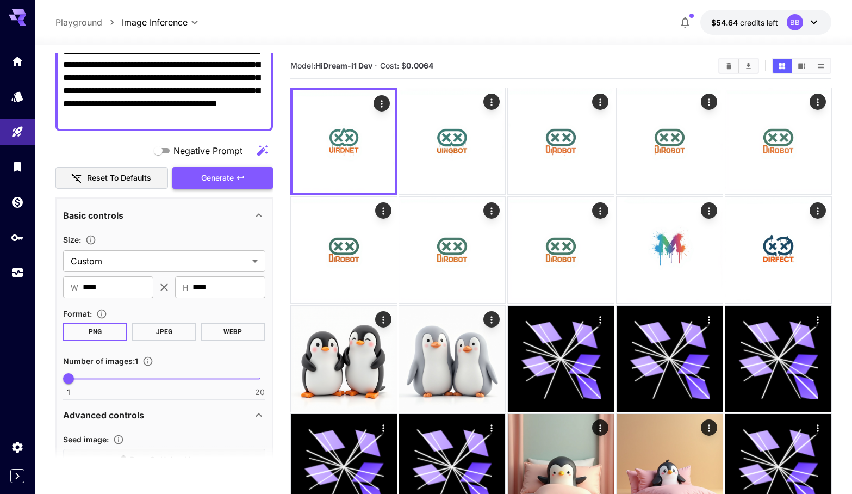
click at [249, 182] on button "Generate" at bounding box center [222, 178] width 100 height 22
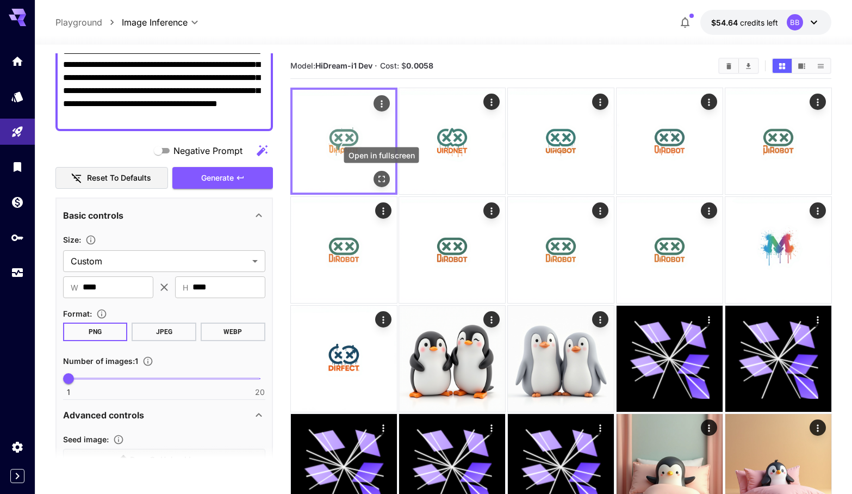
click at [381, 176] on icon "Open in fullscreen" at bounding box center [381, 178] width 11 height 11
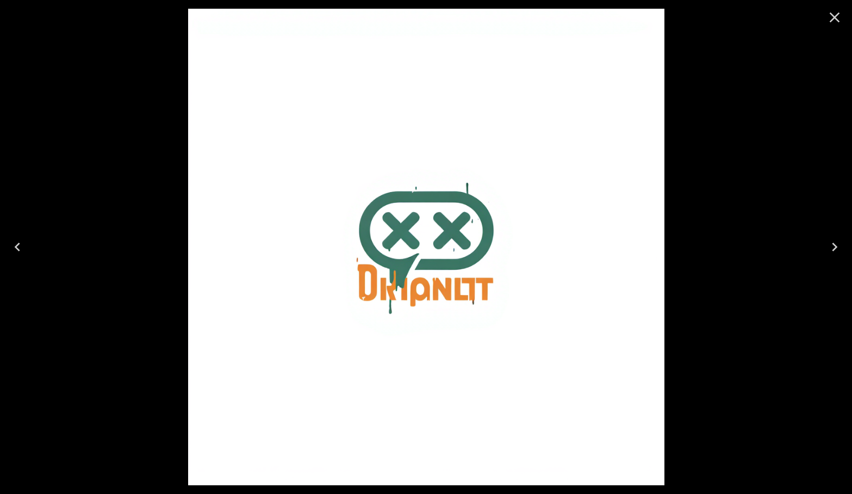
click at [737, 141] on div at bounding box center [426, 247] width 852 height 494
click at [837, 14] on icon "Close" at bounding box center [834, 17] width 17 height 17
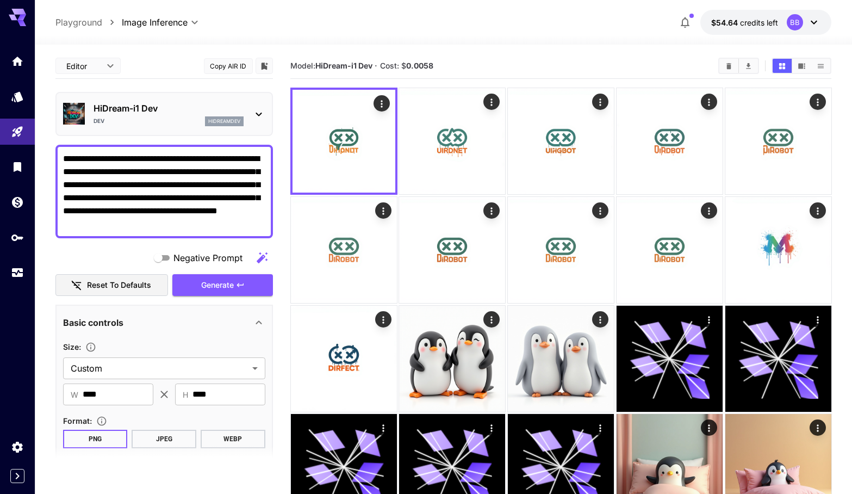
scroll to position [0, 0]
drag, startPoint x: 146, startPoint y: 157, endPoint x: 212, endPoint y: 155, distance: 65.8
click at [211, 155] on textarea "**********" at bounding box center [164, 191] width 202 height 78
click at [232, 284] on span "Generate" at bounding box center [217, 285] width 33 height 14
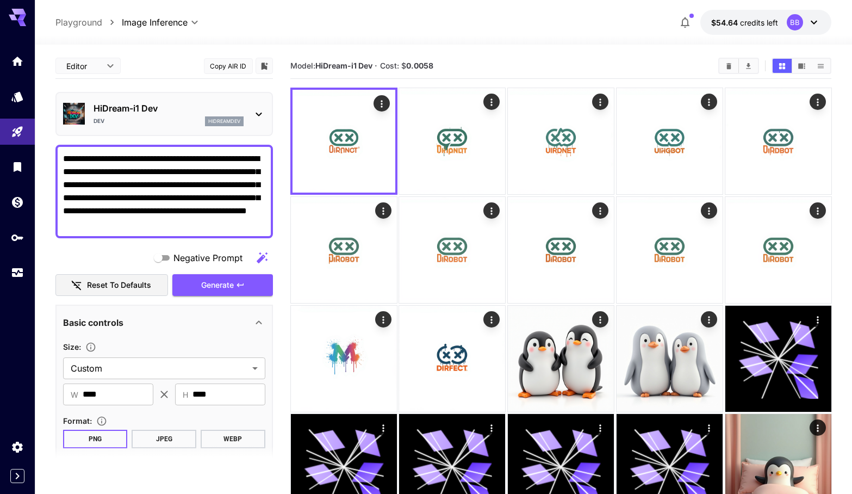
click at [213, 215] on textarea "**********" at bounding box center [164, 191] width 202 height 78
drag, startPoint x: 89, startPoint y: 222, endPoint x: 47, endPoint y: 212, distance: 43.1
click at [47, 212] on section "**********" at bounding box center [443, 462] width 817 height 835
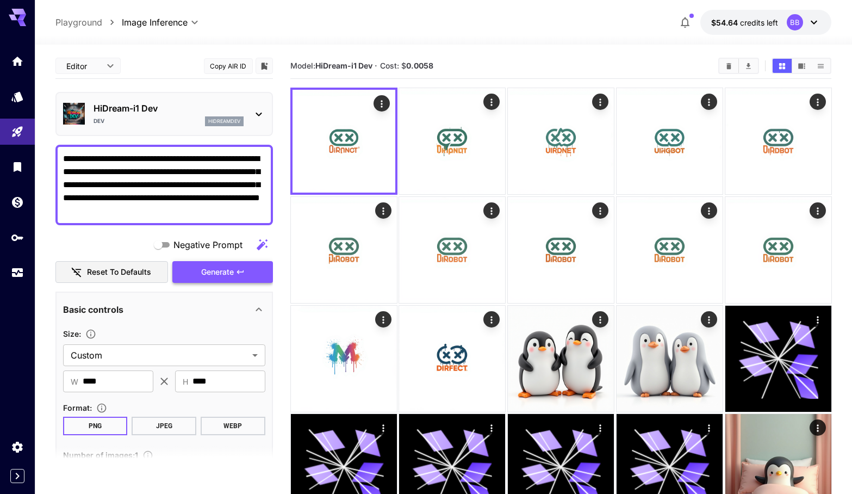
type textarea "**********"
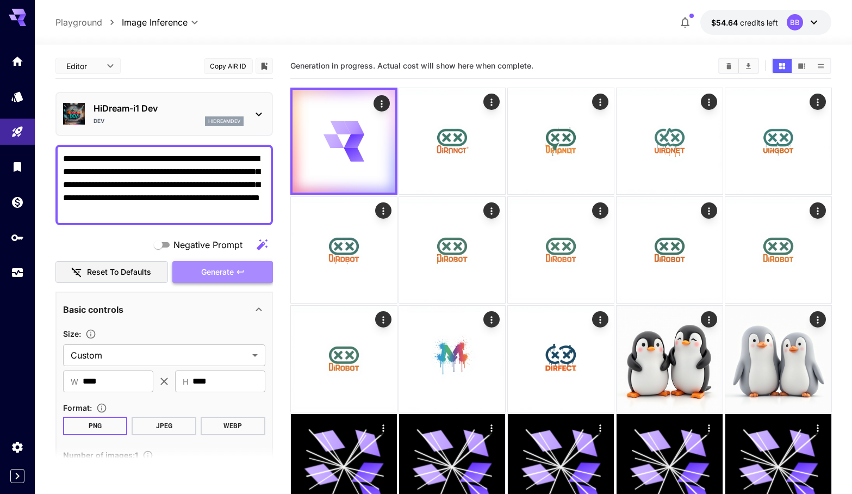
click at [207, 264] on button "Generate" at bounding box center [222, 272] width 100 height 22
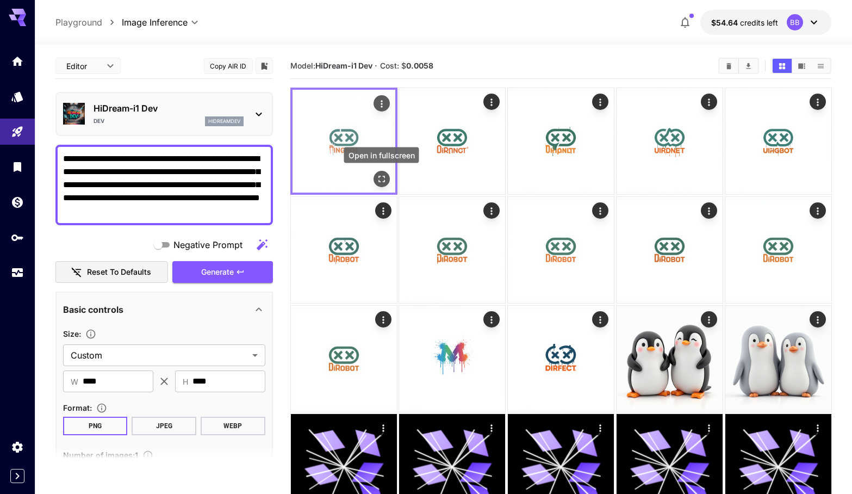
click at [386, 174] on icon "Open in fullscreen" at bounding box center [381, 178] width 11 height 11
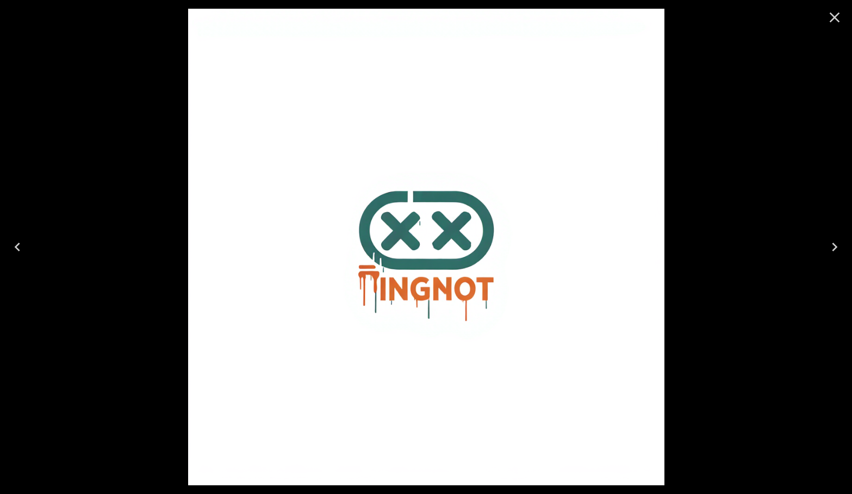
click at [840, 15] on icon "Close" at bounding box center [834, 17] width 17 height 17
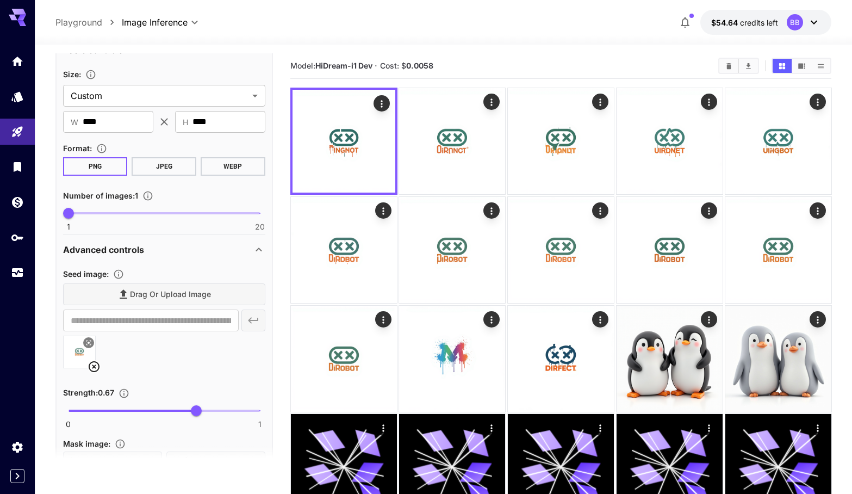
scroll to position [263, 0]
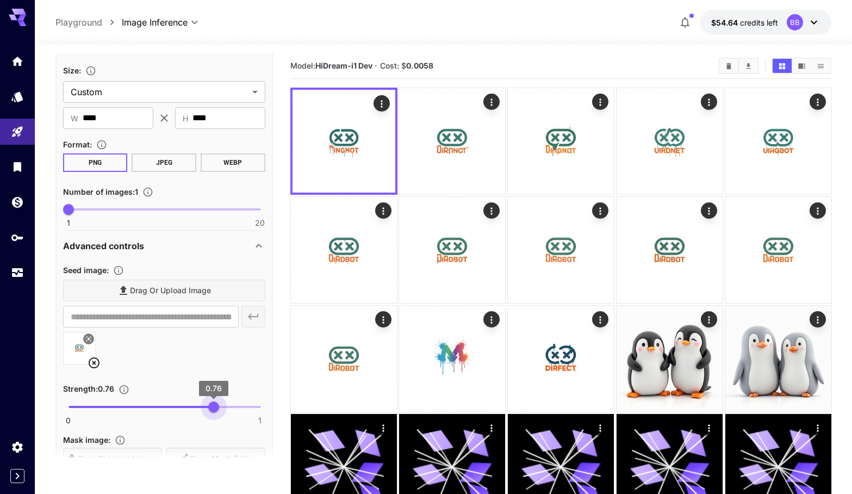
drag, startPoint x: 202, startPoint y: 405, endPoint x: 213, endPoint y: 405, distance: 11.4
click at [213, 405] on span "0.76" at bounding box center [213, 406] width 11 height 11
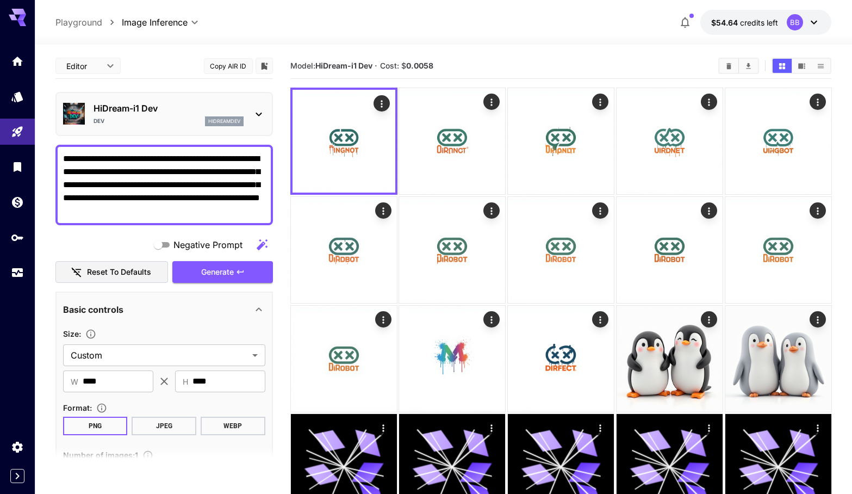
scroll to position [0, 0]
click at [224, 267] on span "Generate" at bounding box center [217, 272] width 33 height 14
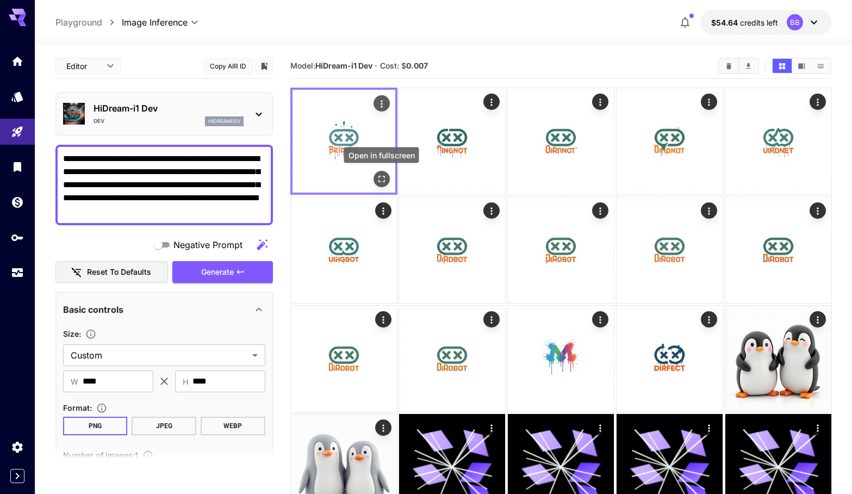
click at [386, 176] on icon "Open in fullscreen" at bounding box center [381, 178] width 11 height 11
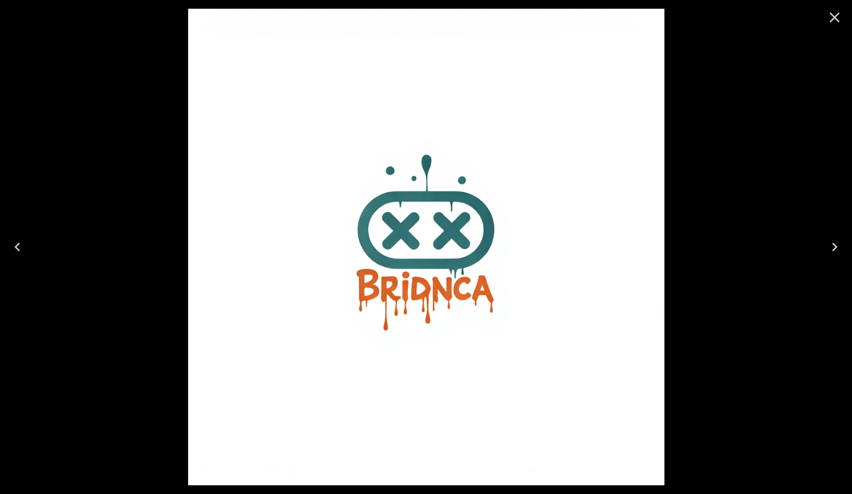
click at [840, 17] on icon "Close" at bounding box center [834, 17] width 17 height 17
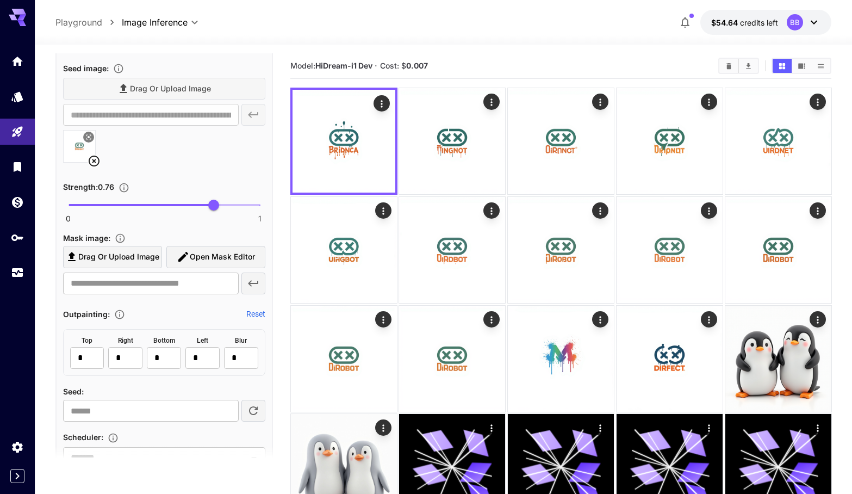
scroll to position [467, 0]
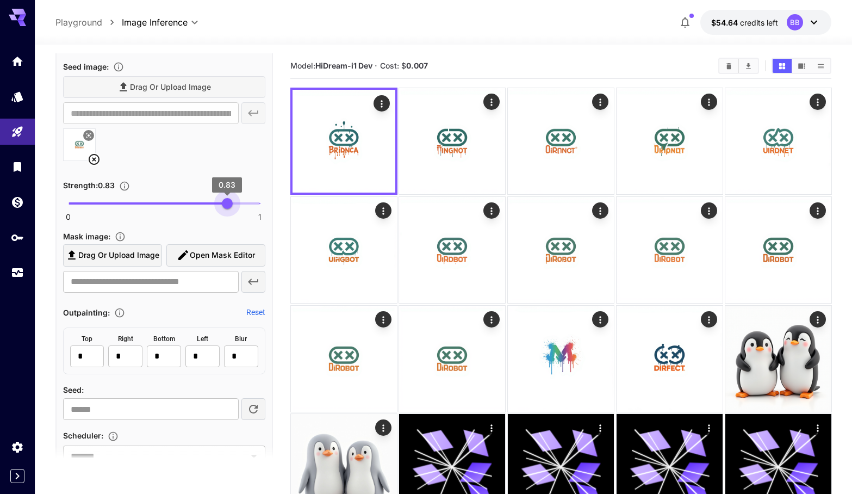
type input "****"
drag, startPoint x: 218, startPoint y: 202, endPoint x: 231, endPoint y: 203, distance: 13.1
click at [231, 203] on span "0.85" at bounding box center [231, 203] width 11 height 11
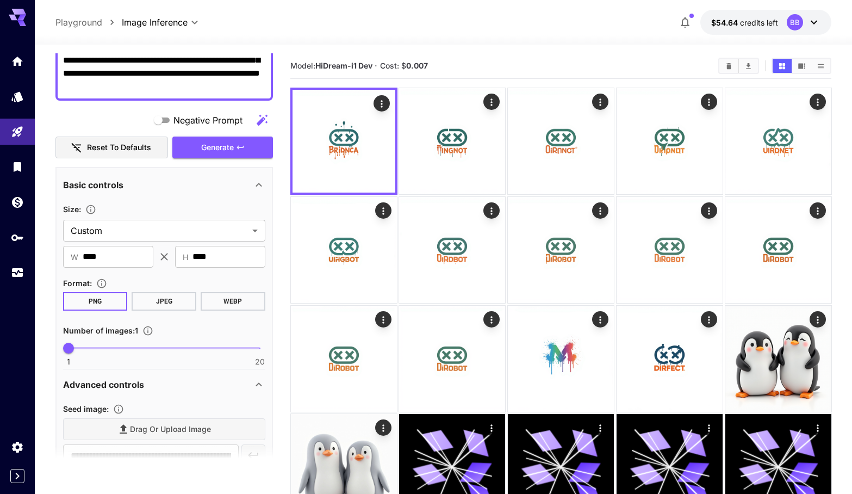
scroll to position [47, 0]
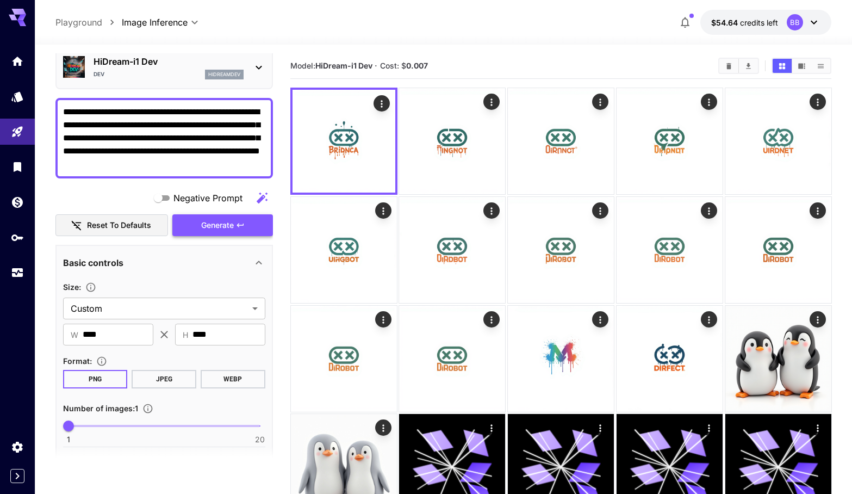
click at [235, 222] on button "Generate" at bounding box center [222, 225] width 100 height 22
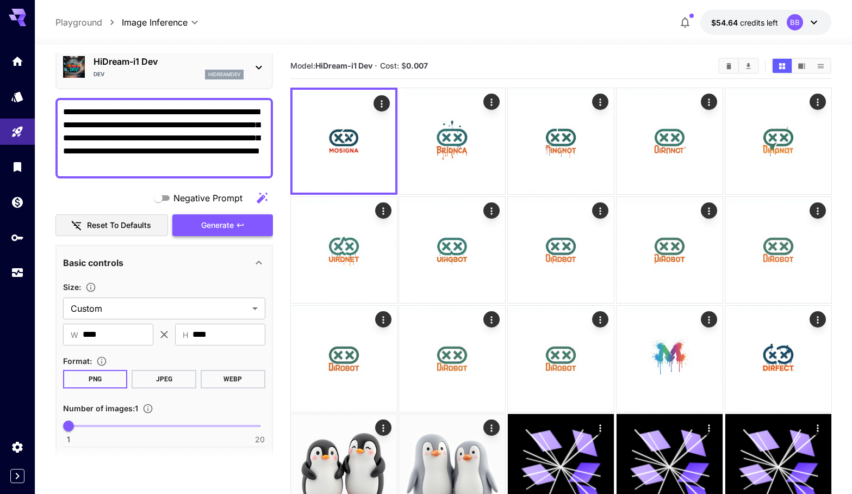
click at [247, 229] on button "Generate" at bounding box center [222, 225] width 100 height 22
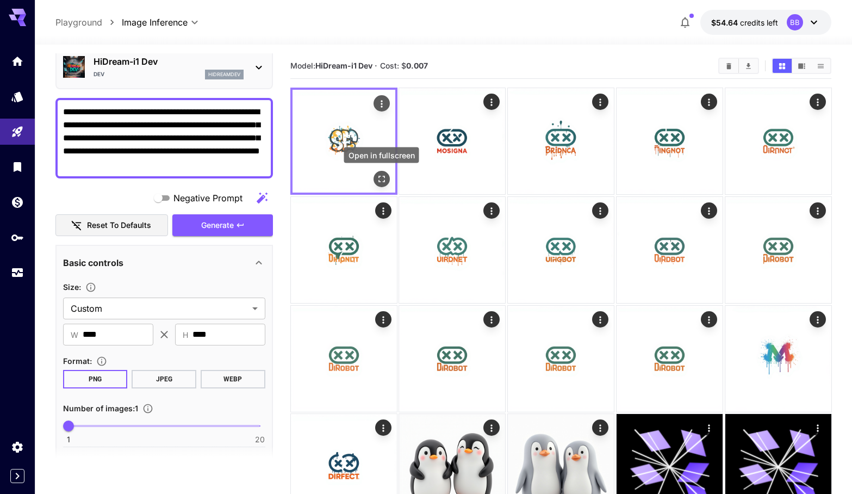
click at [385, 182] on icon "Open in fullscreen" at bounding box center [381, 178] width 11 height 11
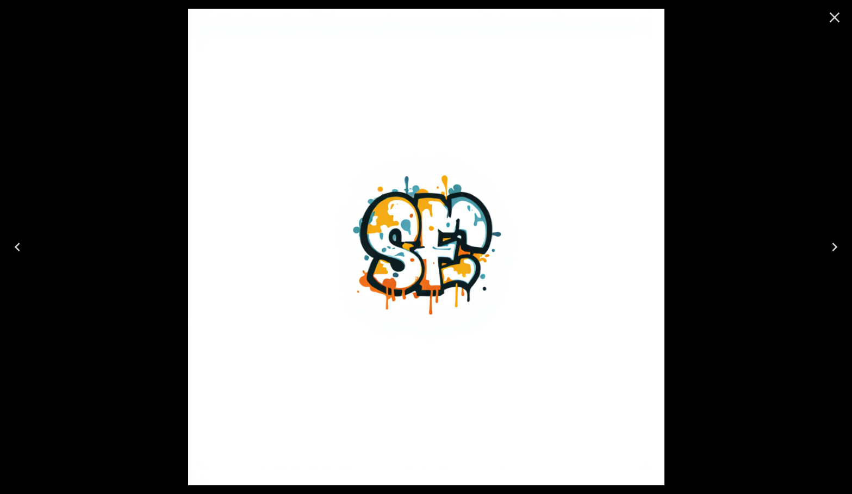
click at [702, 144] on div at bounding box center [426, 247] width 852 height 494
click at [841, 19] on icon "Close" at bounding box center [834, 17] width 17 height 17
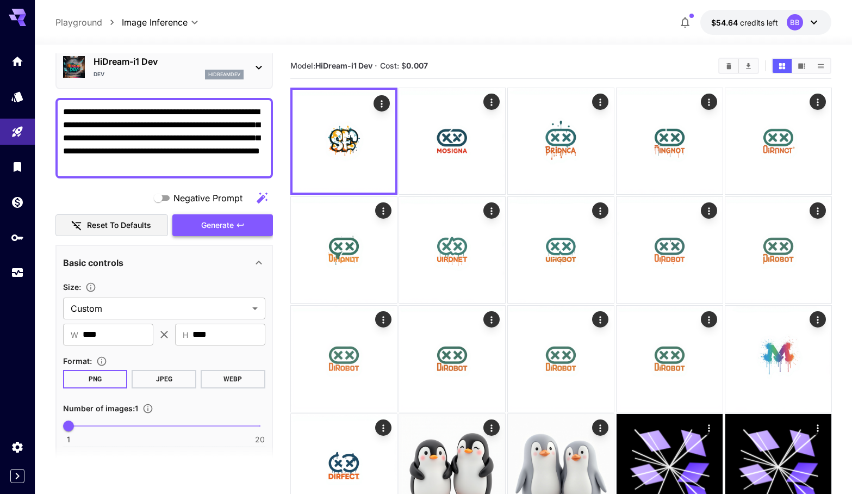
click at [241, 222] on icon "button" at bounding box center [240, 225] width 9 height 9
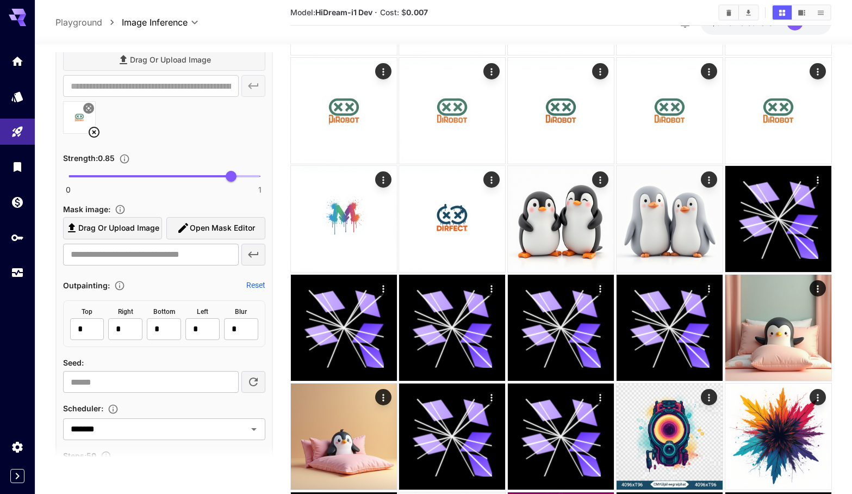
scroll to position [494, 0]
type input "***"
drag, startPoint x: 228, startPoint y: 177, endPoint x: 221, endPoint y: 177, distance: 7.1
click at [221, 177] on span "0.8" at bounding box center [221, 174] width 11 height 11
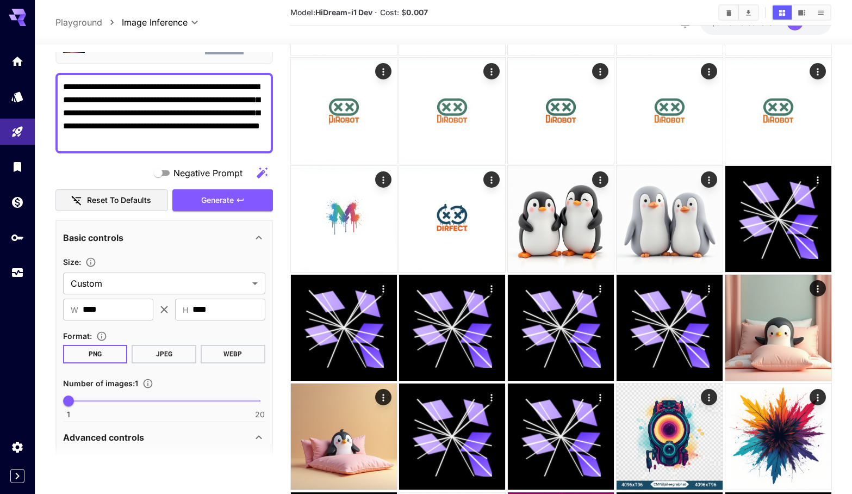
scroll to position [57, 0]
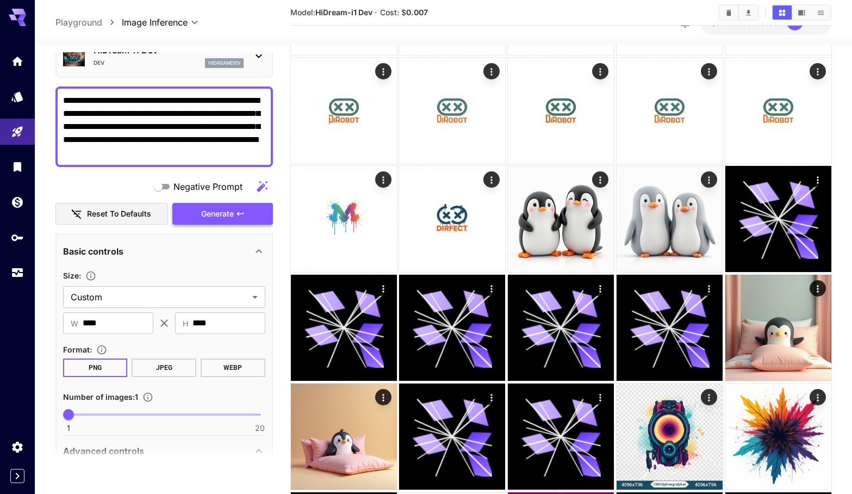
click at [234, 215] on span "Generate" at bounding box center [217, 214] width 33 height 14
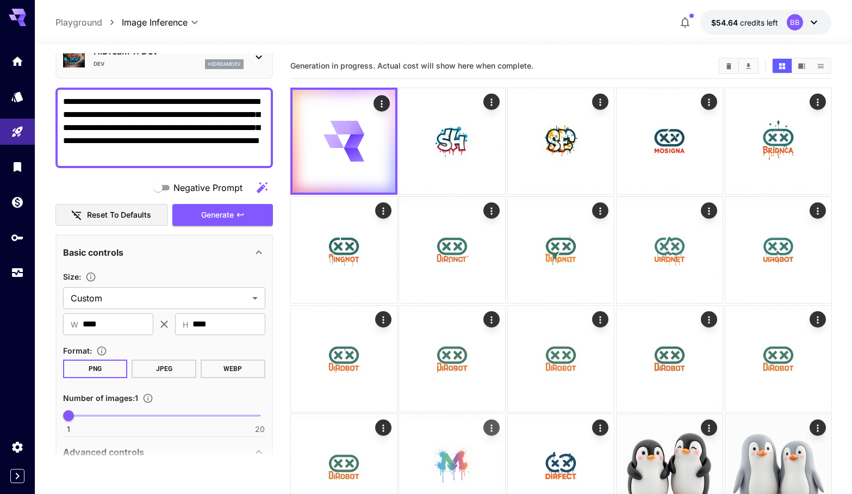
scroll to position [0, 0]
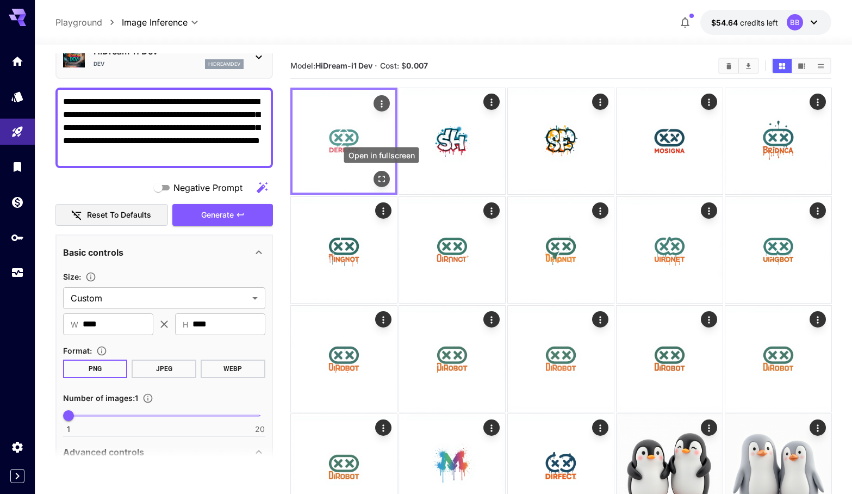
click at [386, 183] on icon "Open in fullscreen" at bounding box center [381, 178] width 11 height 11
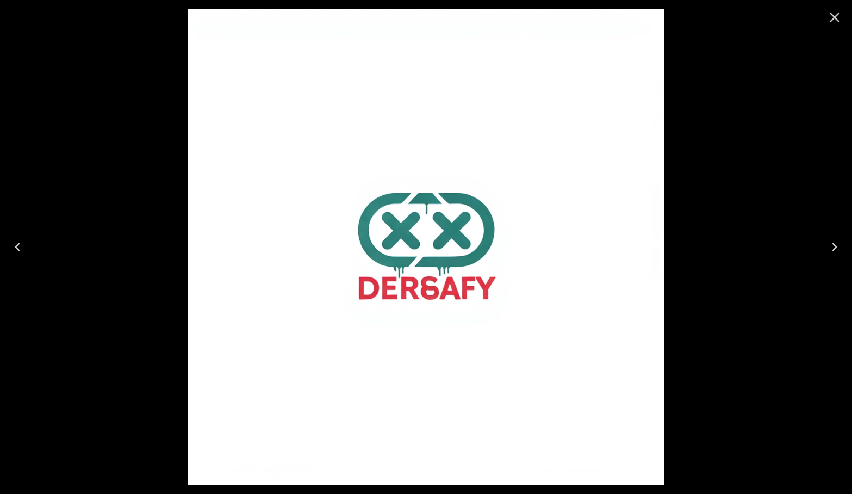
click at [673, 236] on div at bounding box center [426, 247] width 852 height 494
click at [837, 14] on icon "Close" at bounding box center [834, 17] width 17 height 17
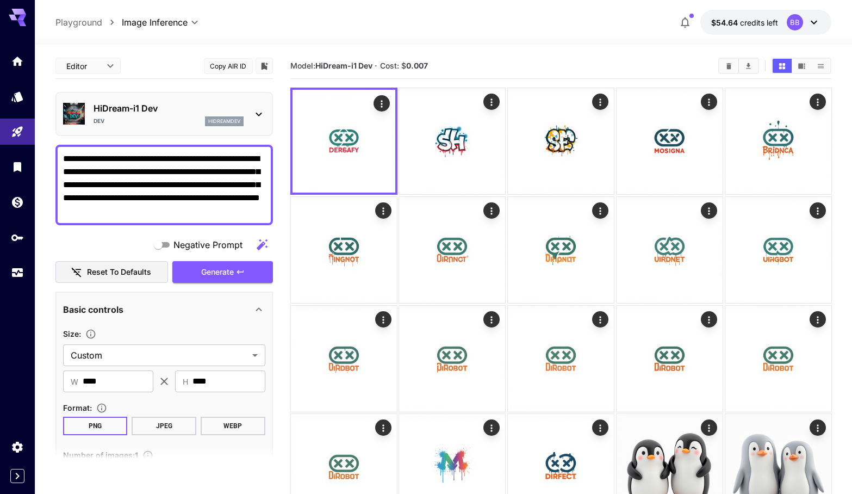
click at [260, 114] on icon at bounding box center [259, 115] width 6 height 4
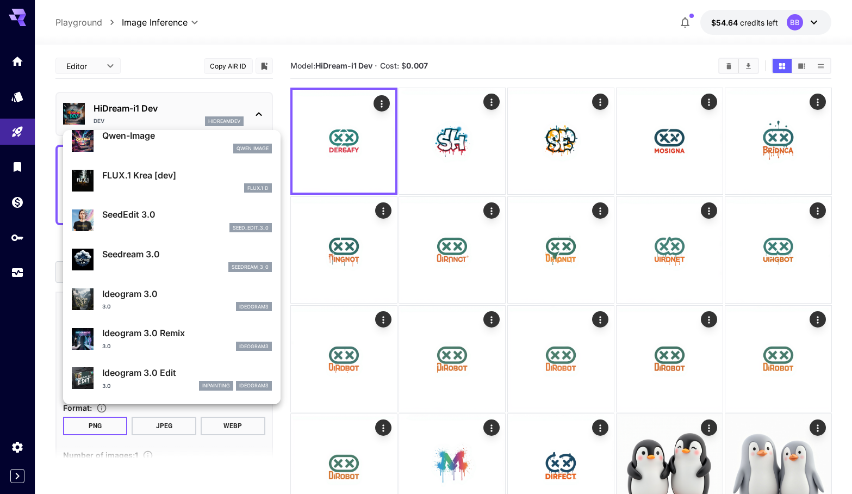
scroll to position [208, 0]
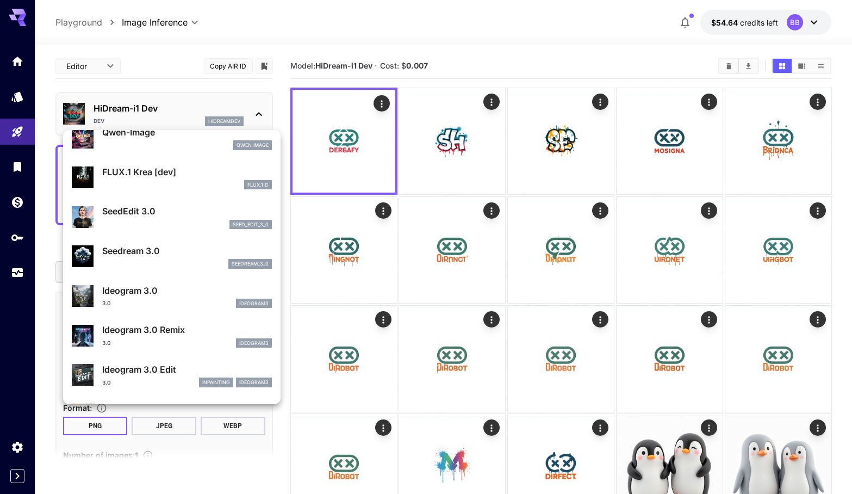
click at [224, 249] on p "Seedream 3.0" at bounding box center [187, 250] width 170 height 13
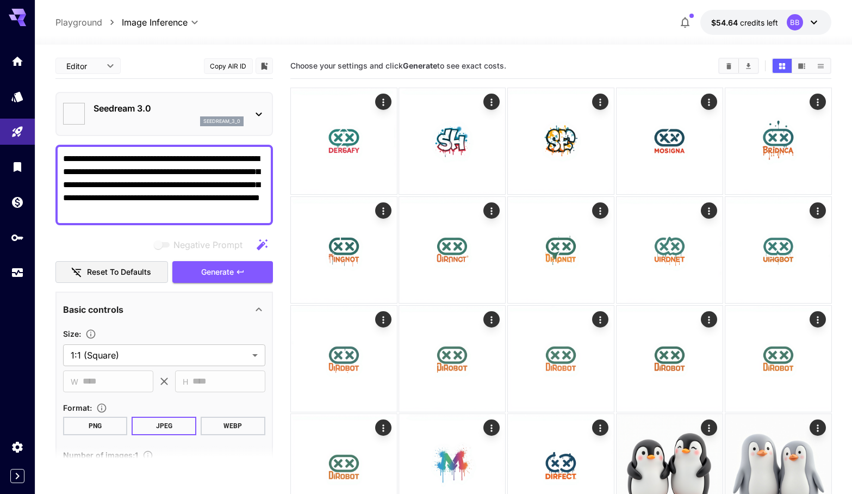
type input "**********"
type input "****"
type input "***"
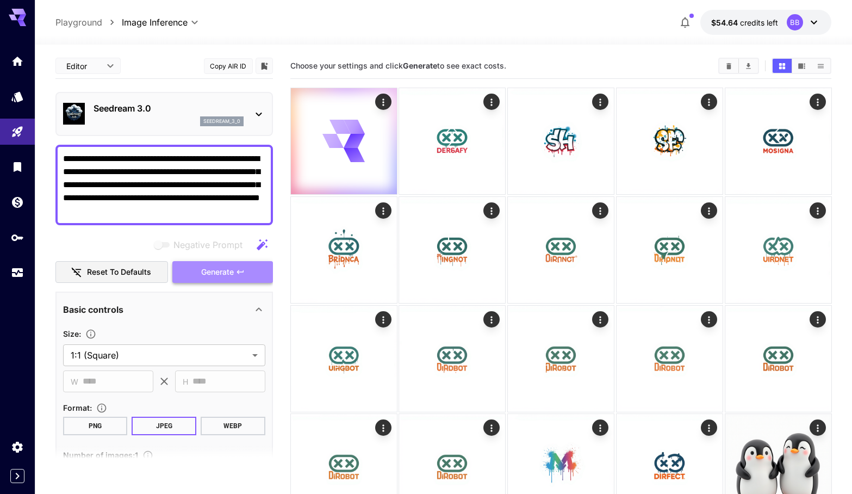
click at [230, 269] on span "Generate" at bounding box center [217, 272] width 33 height 14
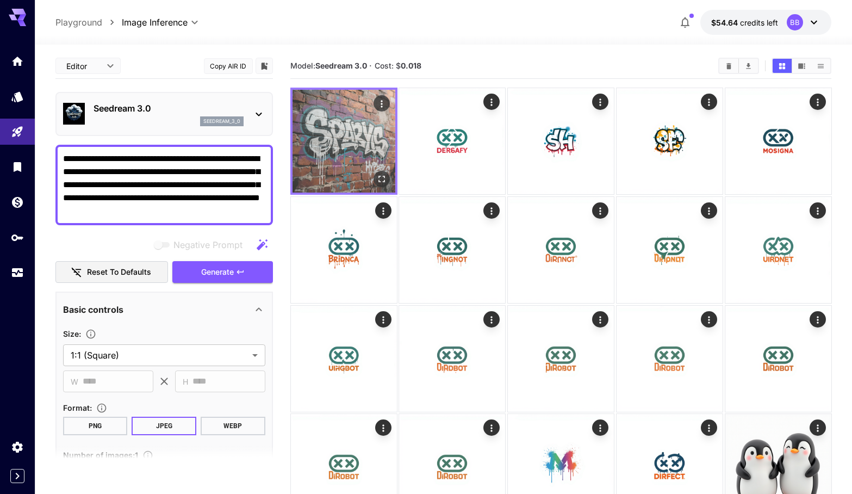
click at [342, 150] on img at bounding box center [344, 141] width 103 height 103
click at [383, 175] on icon "Open in fullscreen" at bounding box center [381, 178] width 11 height 11
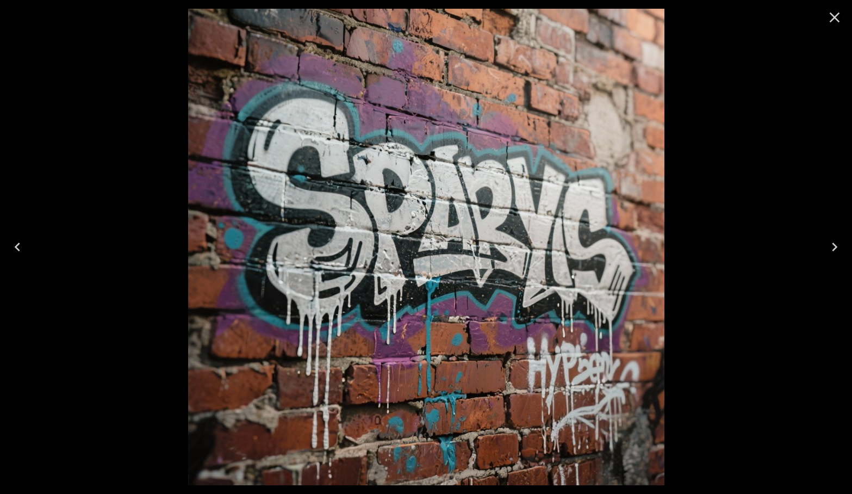
click at [842, 12] on icon "Close" at bounding box center [834, 17] width 17 height 17
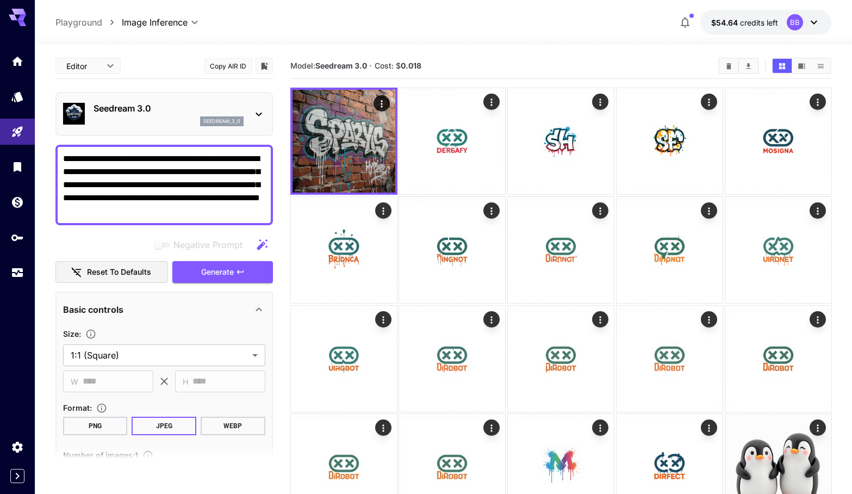
click at [117, 173] on textarea "**********" at bounding box center [164, 184] width 202 height 65
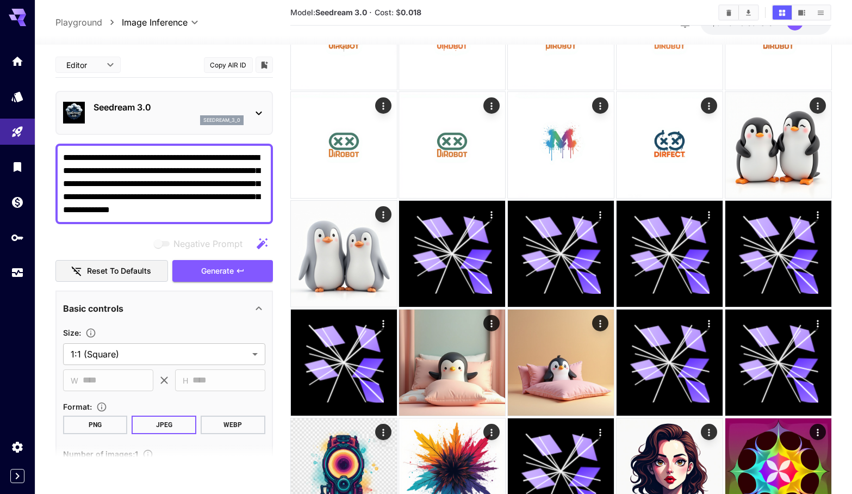
type textarea "**********"
click at [249, 107] on div "Seedream 3.0 seedream_3_0" at bounding box center [164, 112] width 202 height 33
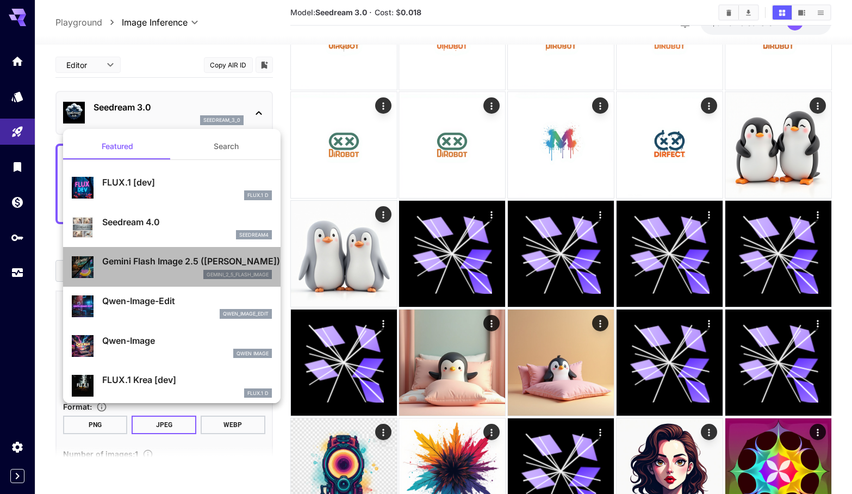
click at [132, 262] on p "Gemini Flash Image 2.5 ([PERSON_NAME])" at bounding box center [187, 261] width 170 height 13
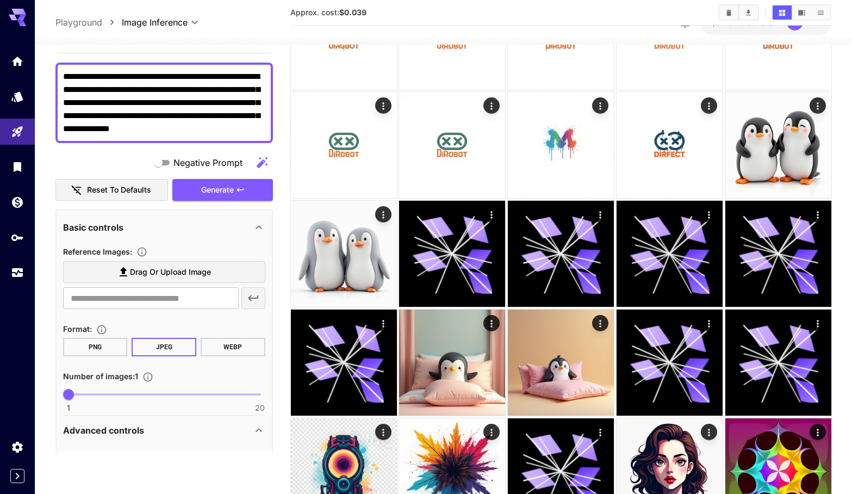
scroll to position [95, 0]
click at [152, 275] on span "Drag or upload image" at bounding box center [170, 272] width 81 height 14
click at [0, 0] on input "Drag or upload image" at bounding box center [0, 0] width 0 height 0
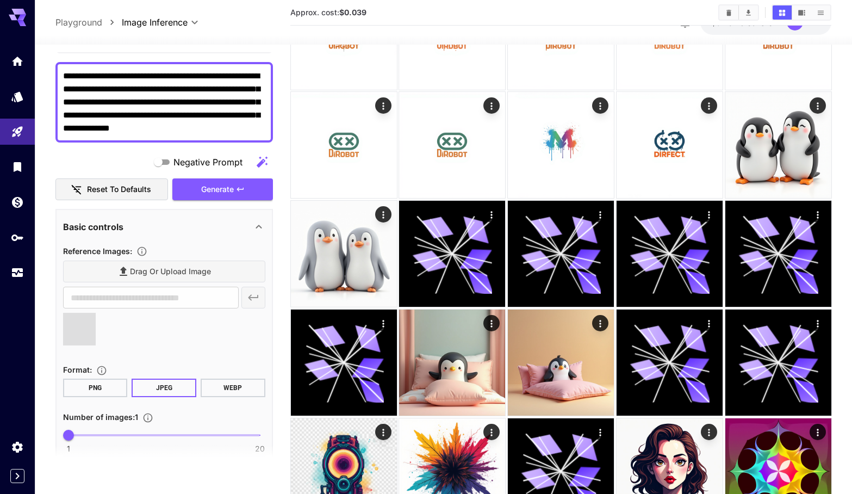
type input "**********"
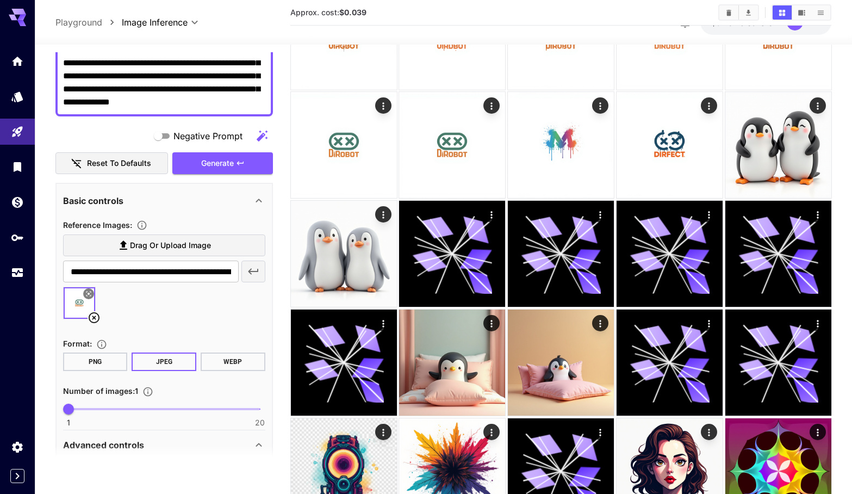
scroll to position [119, 0]
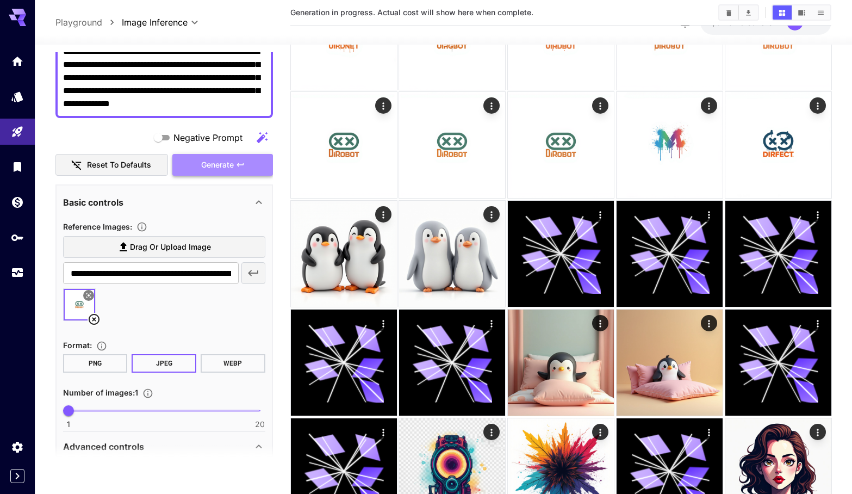
click at [257, 159] on button "Generate" at bounding box center [222, 165] width 100 height 22
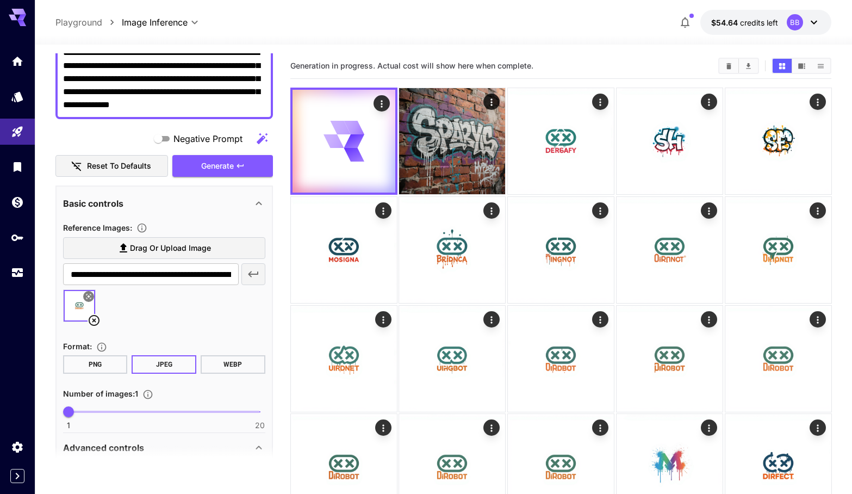
scroll to position [0, 0]
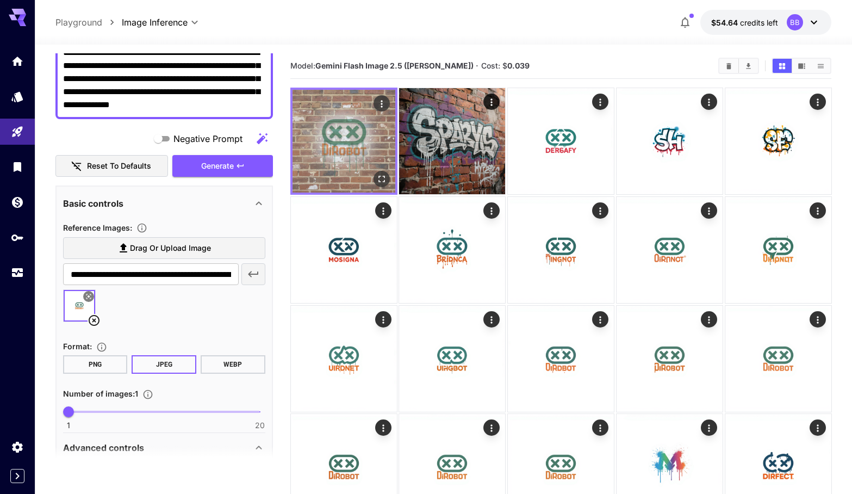
click at [346, 158] on img at bounding box center [344, 141] width 103 height 103
click at [383, 178] on icon "Open in fullscreen" at bounding box center [381, 178] width 11 height 11
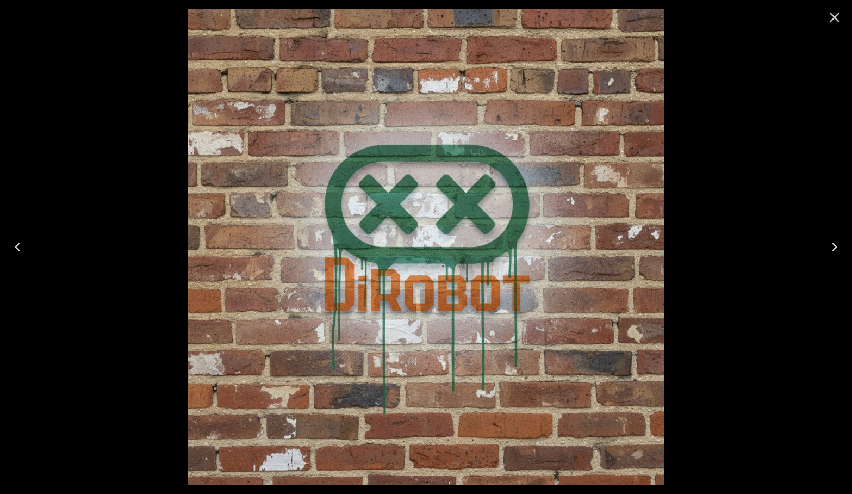
click at [830, 19] on icon "Close" at bounding box center [834, 17] width 17 height 17
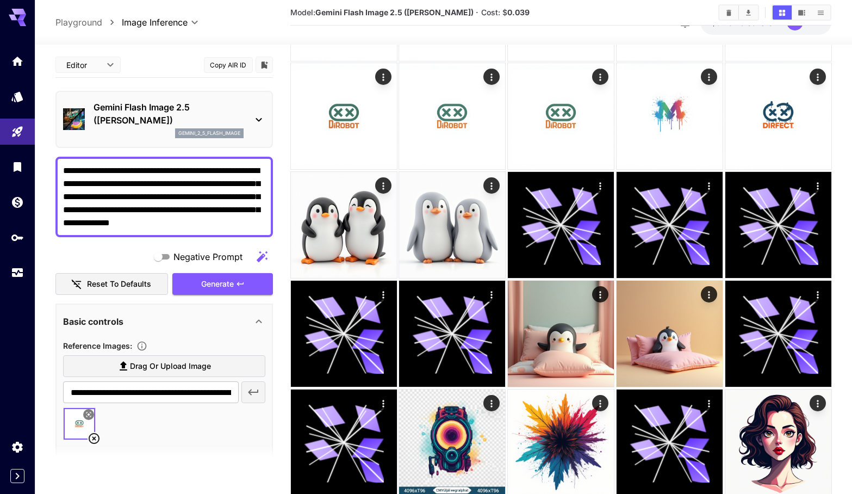
scroll to position [341, 0]
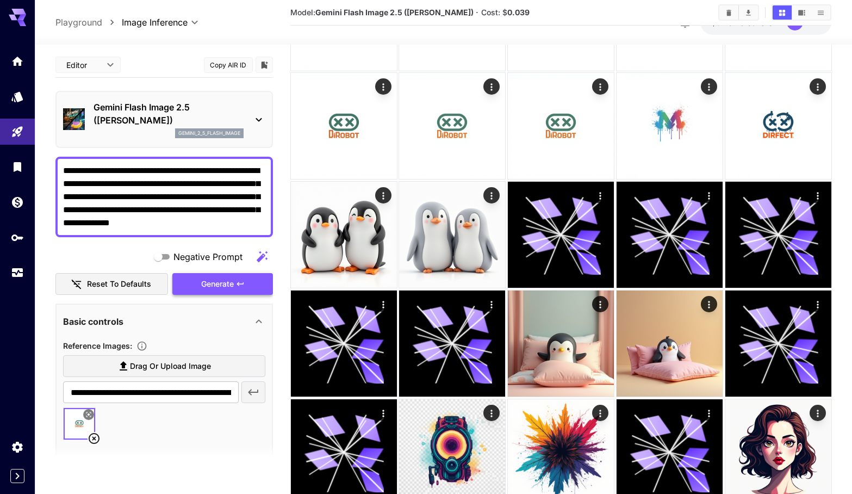
click at [222, 282] on span "Generate" at bounding box center [217, 284] width 33 height 14
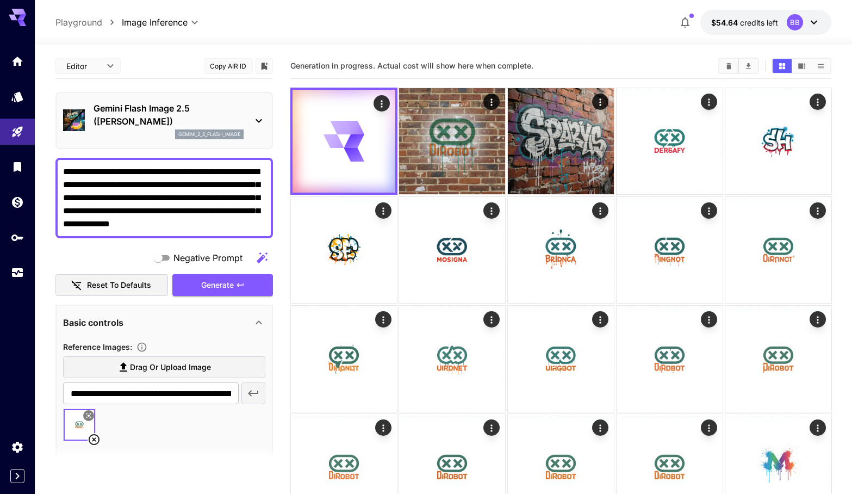
scroll to position [0, 0]
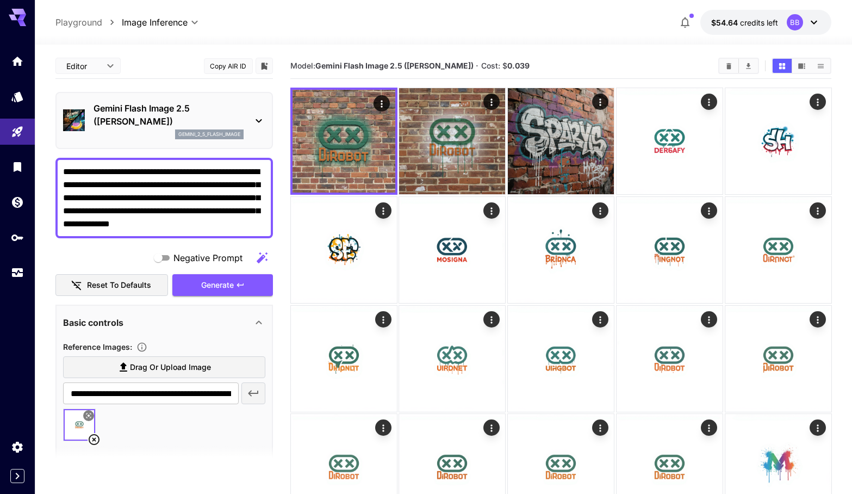
click at [255, 111] on div "Gemini Flash Image 2.5 (Nano Banana) gemini_2_5_flash_image" at bounding box center [164, 120] width 202 height 46
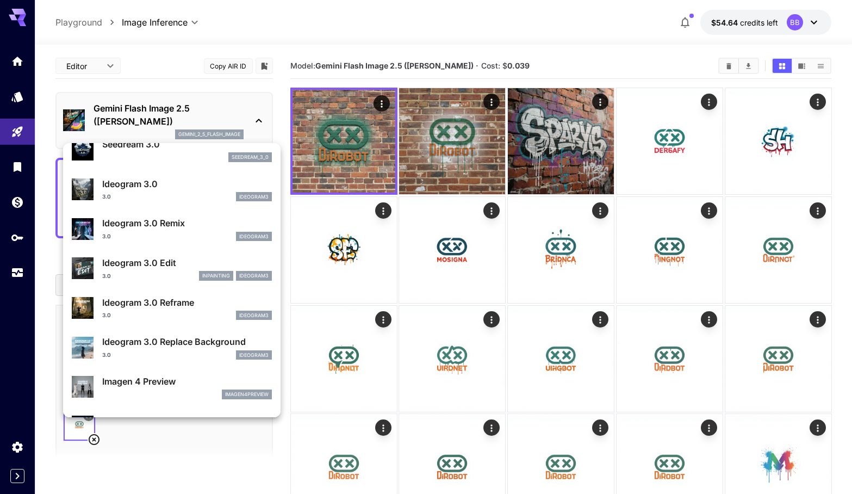
scroll to position [338, 0]
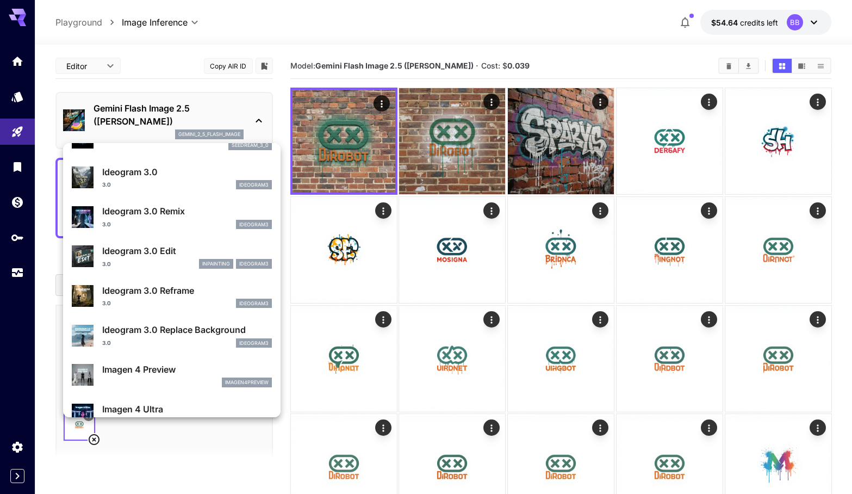
click at [184, 222] on div "3.0 ideogram3" at bounding box center [187, 225] width 170 height 10
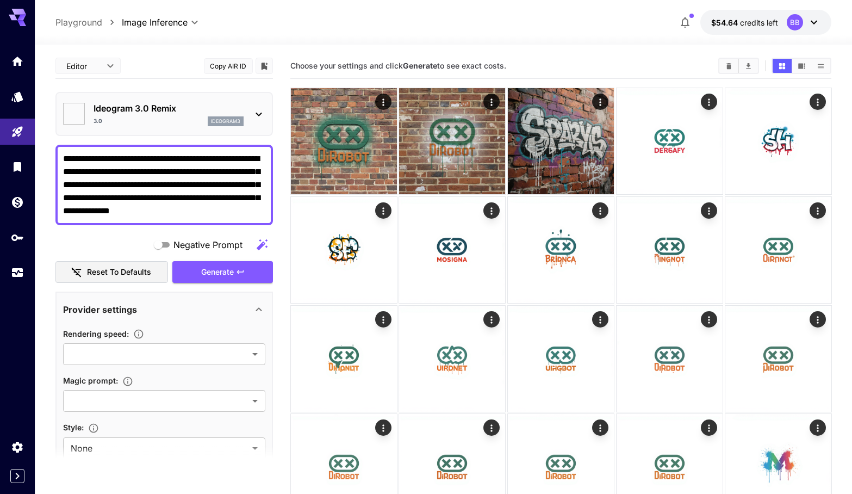
type input "*******"
type input "****"
type input "**********"
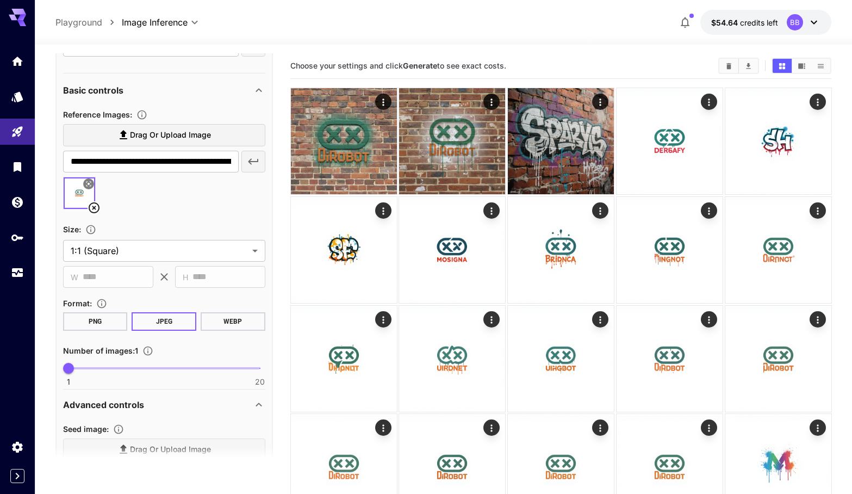
scroll to position [599, 0]
click at [94, 205] on icon at bounding box center [94, 208] width 13 height 13
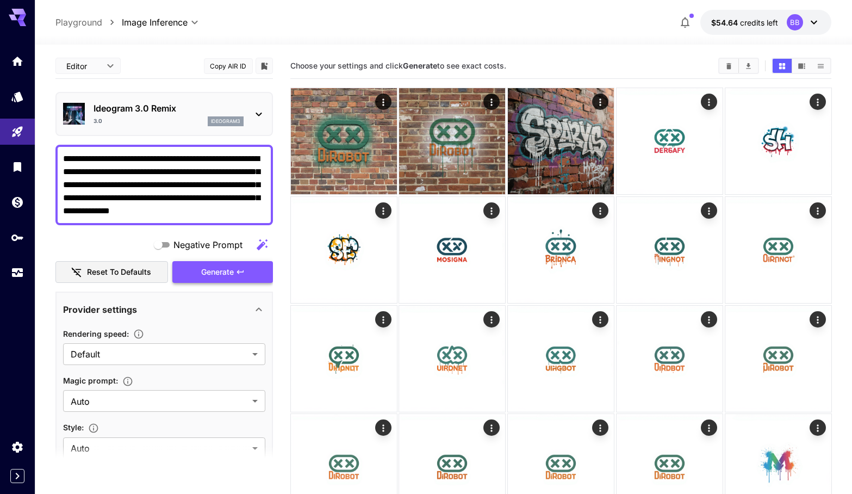
scroll to position [0, 0]
click at [228, 275] on span "Generate" at bounding box center [217, 272] width 33 height 14
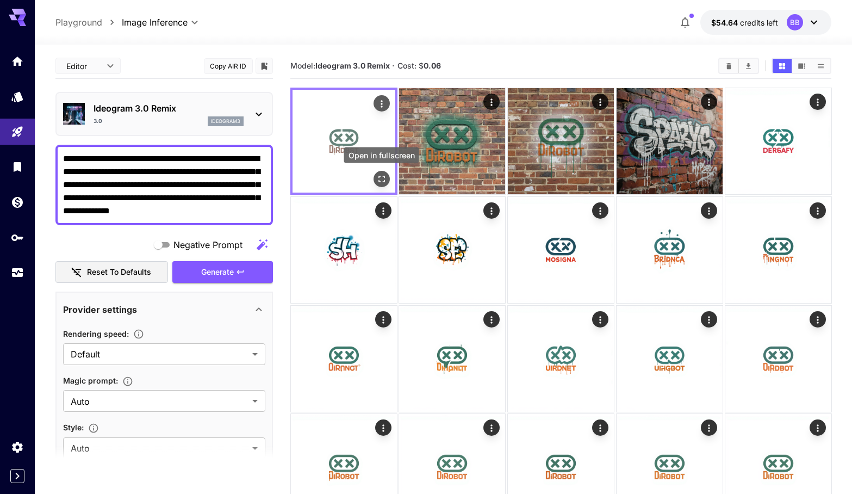
click at [382, 175] on icon "Open in fullscreen" at bounding box center [381, 178] width 11 height 11
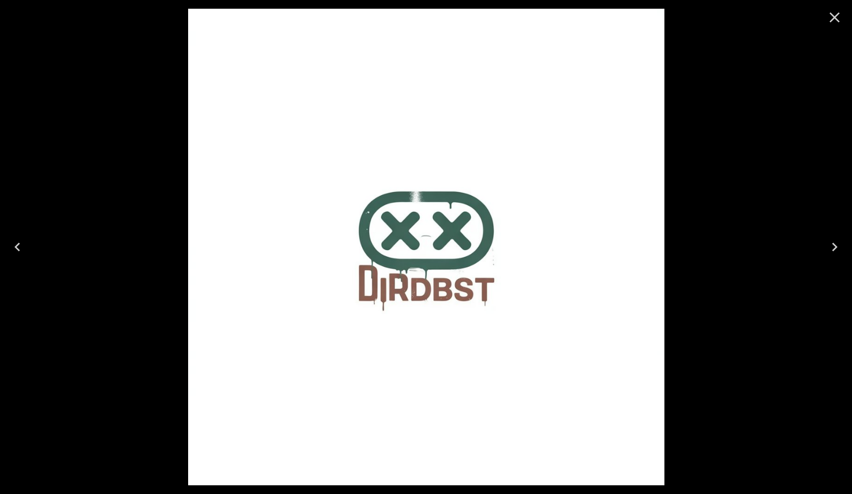
click at [652, 392] on img at bounding box center [426, 247] width 476 height 476
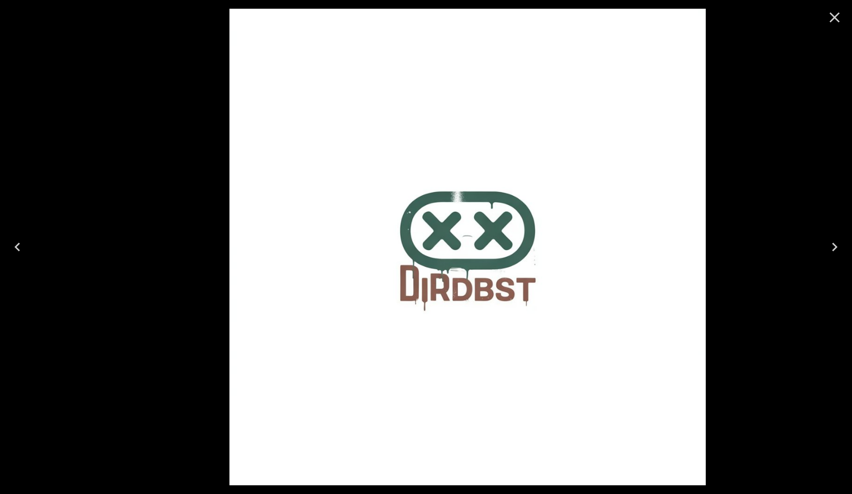
drag, startPoint x: 422, startPoint y: 236, endPoint x: 423, endPoint y: 283, distance: 47.3
click at [426, 284] on img at bounding box center [467, 247] width 476 height 476
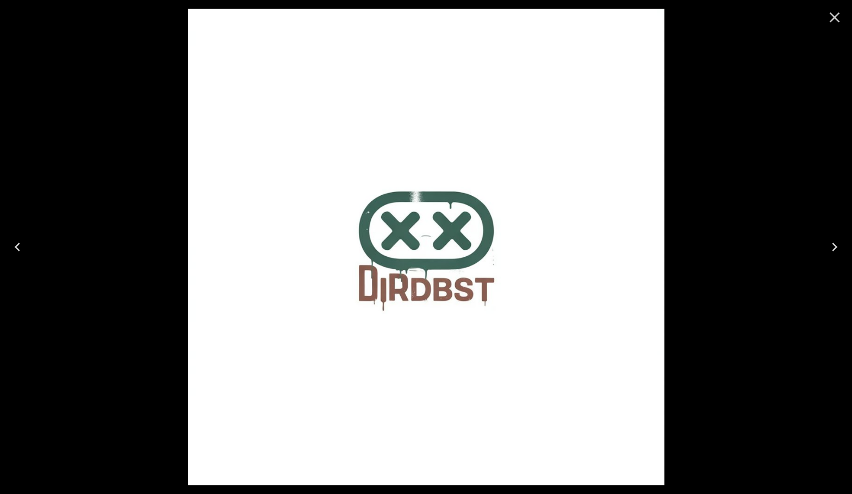
click at [837, 20] on icon "Close" at bounding box center [835, 18] width 10 height 10
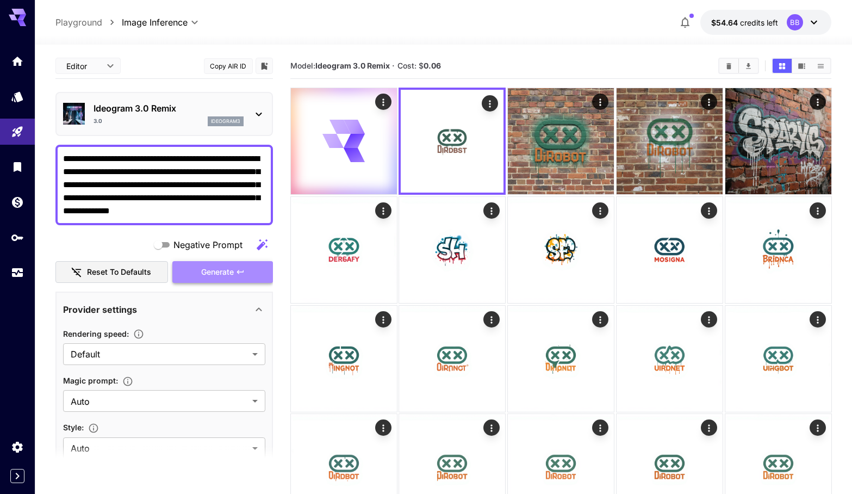
click at [215, 271] on span "Generate" at bounding box center [217, 272] width 33 height 14
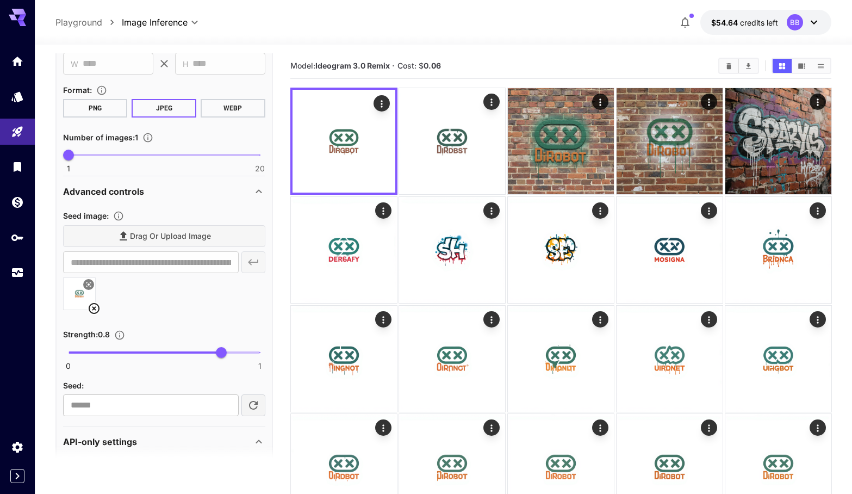
scroll to position [778, 0]
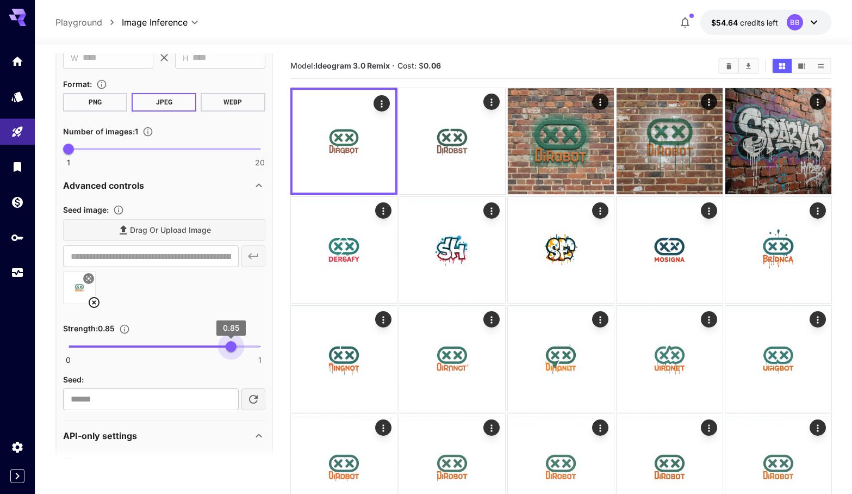
drag, startPoint x: 222, startPoint y: 350, endPoint x: 231, endPoint y: 350, distance: 8.2
click at [231, 350] on span "0.85" at bounding box center [231, 346] width 11 height 11
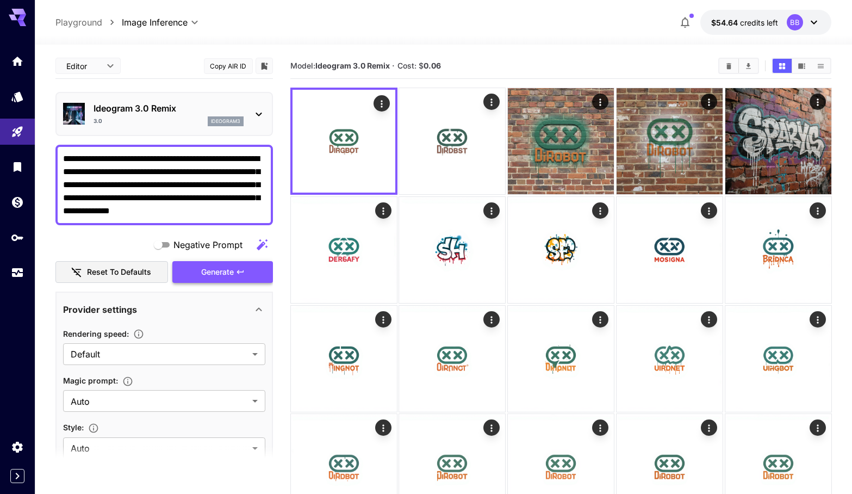
scroll to position [0, 0]
click at [224, 277] on span "Generate" at bounding box center [217, 272] width 33 height 14
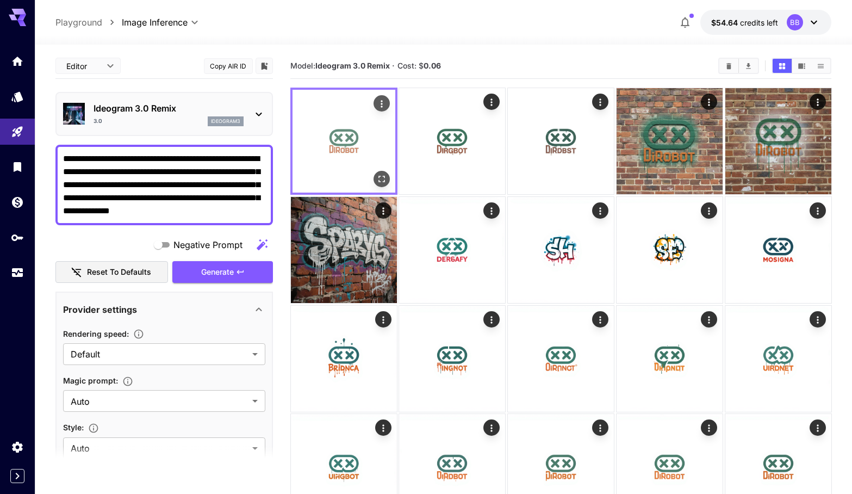
click at [350, 153] on img at bounding box center [344, 141] width 103 height 103
click at [383, 183] on icon "Open in fullscreen" at bounding box center [381, 178] width 11 height 11
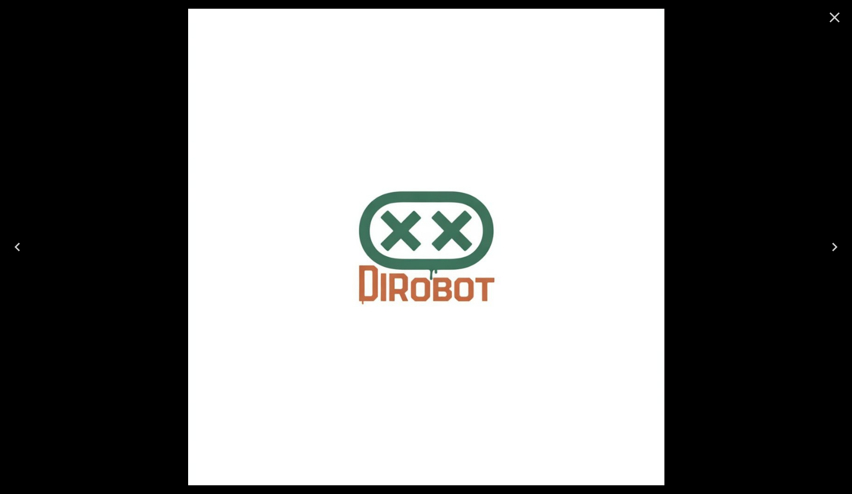
click at [647, 183] on img at bounding box center [426, 247] width 476 height 476
click at [830, 18] on icon "Close" at bounding box center [834, 17] width 17 height 17
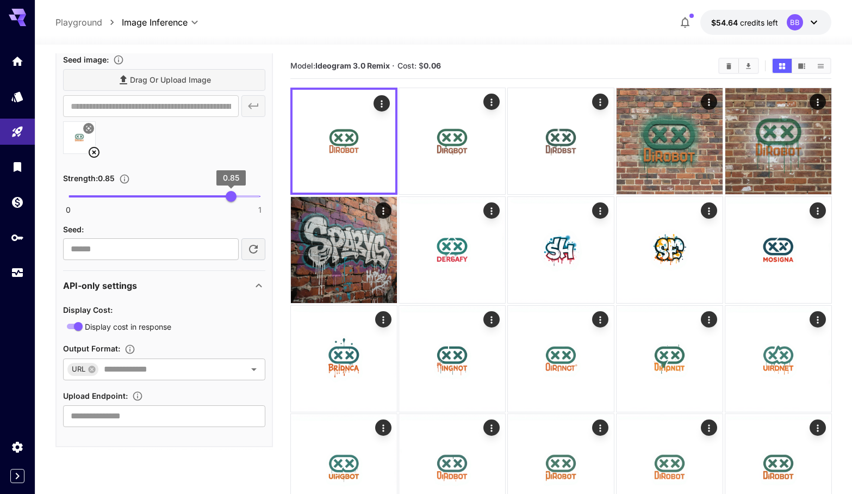
scroll to position [928, 0]
type input "****"
drag, startPoint x: 226, startPoint y: 195, endPoint x: 193, endPoint y: 193, distance: 32.7
click at [193, 193] on span "0.65" at bounding box center [192, 196] width 11 height 11
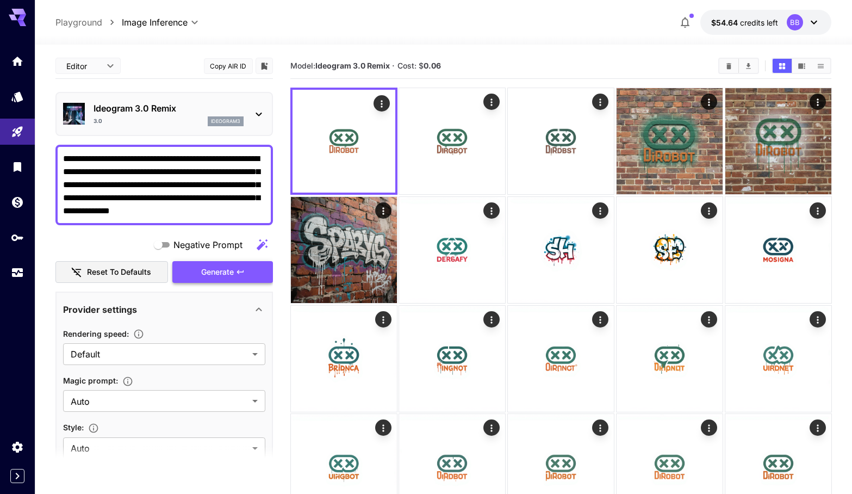
scroll to position [0, 0]
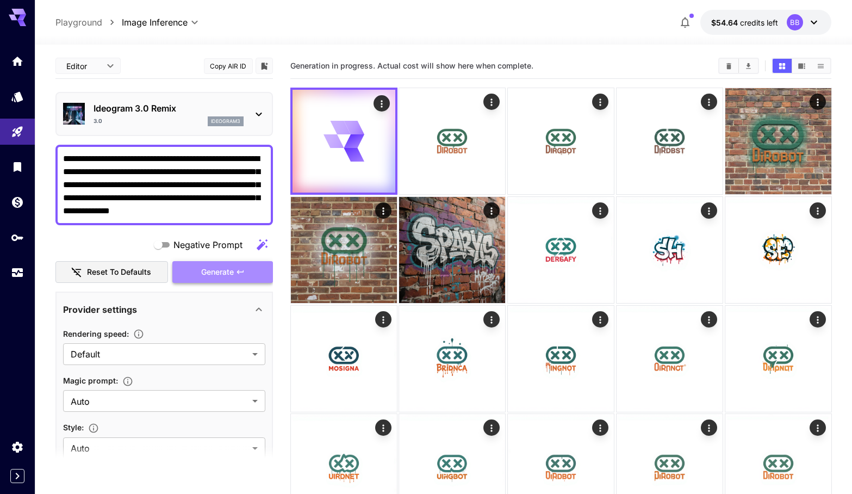
click at [229, 268] on span "Generate" at bounding box center [217, 272] width 33 height 14
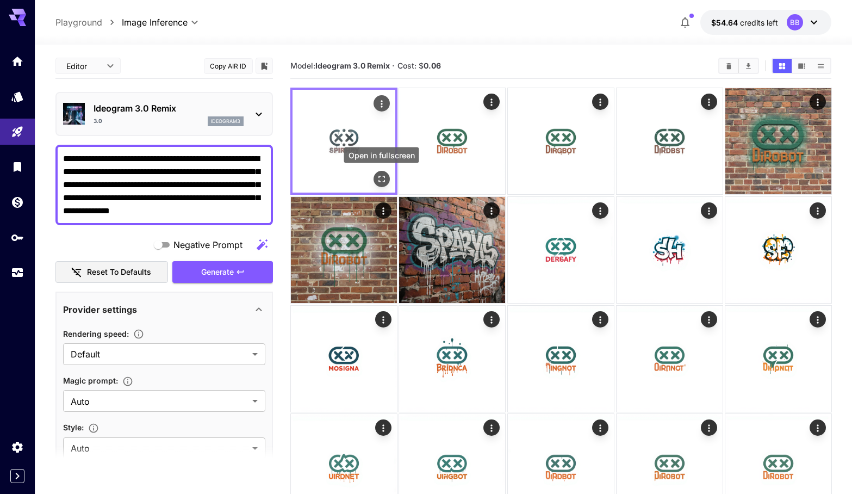
click at [385, 179] on icon "Open in fullscreen" at bounding box center [381, 178] width 11 height 11
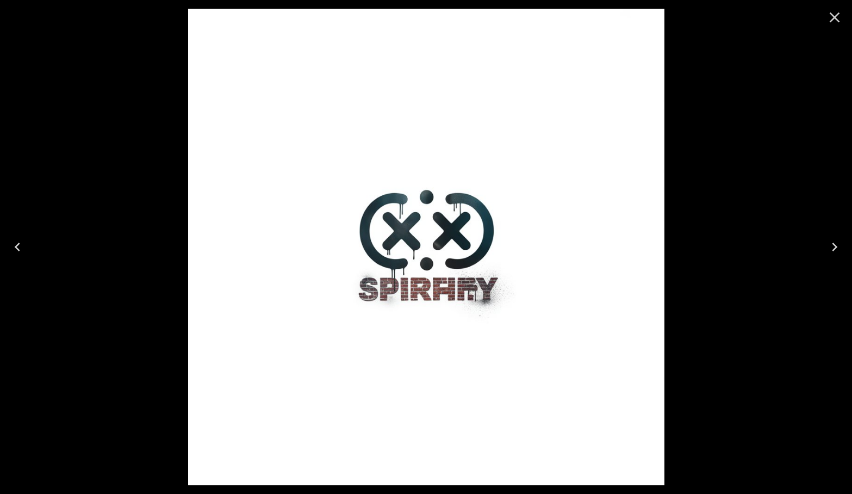
click at [837, 17] on icon "Close" at bounding box center [834, 17] width 17 height 17
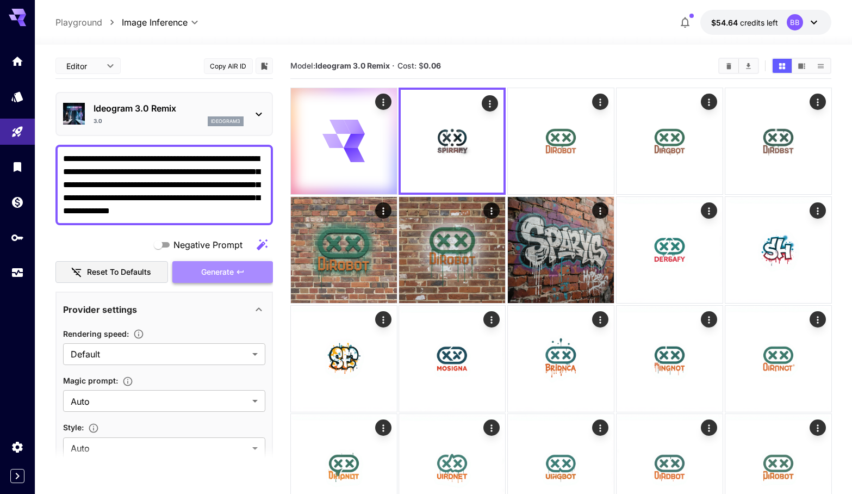
click at [241, 275] on icon "button" at bounding box center [240, 272] width 9 height 9
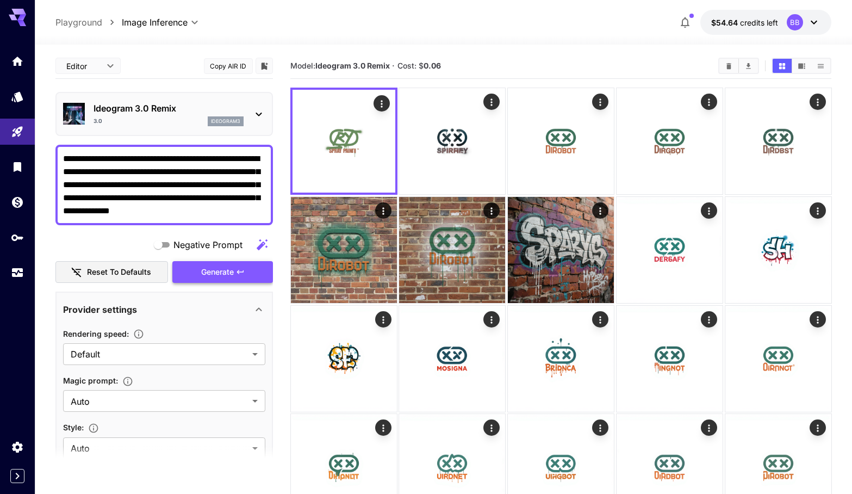
click at [243, 271] on icon "button" at bounding box center [240, 272] width 9 height 9
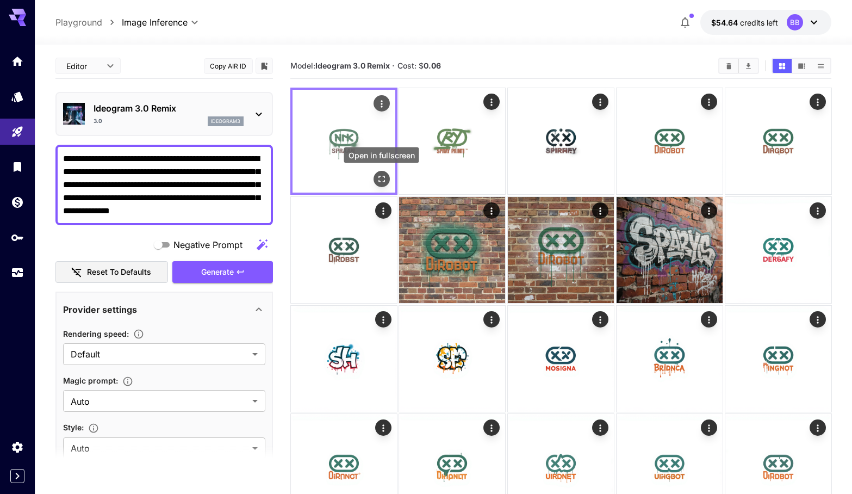
click at [384, 176] on icon "Open in fullscreen" at bounding box center [381, 179] width 7 height 7
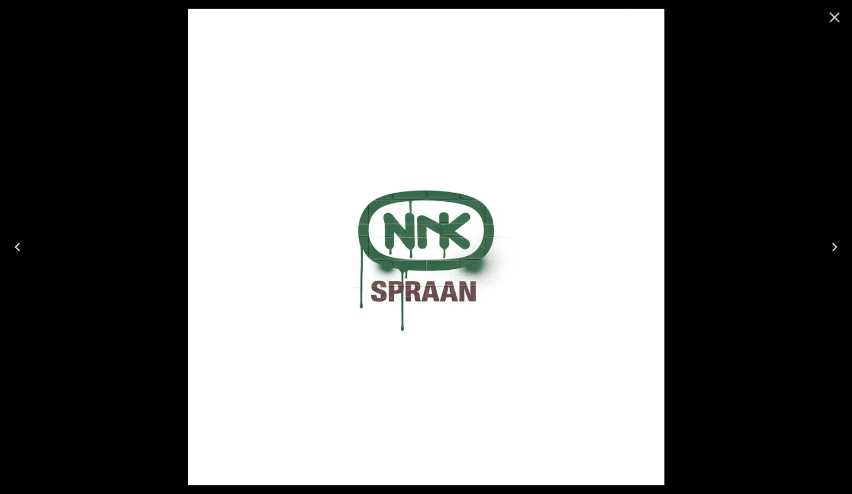
click at [459, 276] on img at bounding box center [426, 247] width 476 height 476
click at [427, 231] on img at bounding box center [426, 247] width 476 height 476
